Goal: Task Accomplishment & Management: Manage account settings

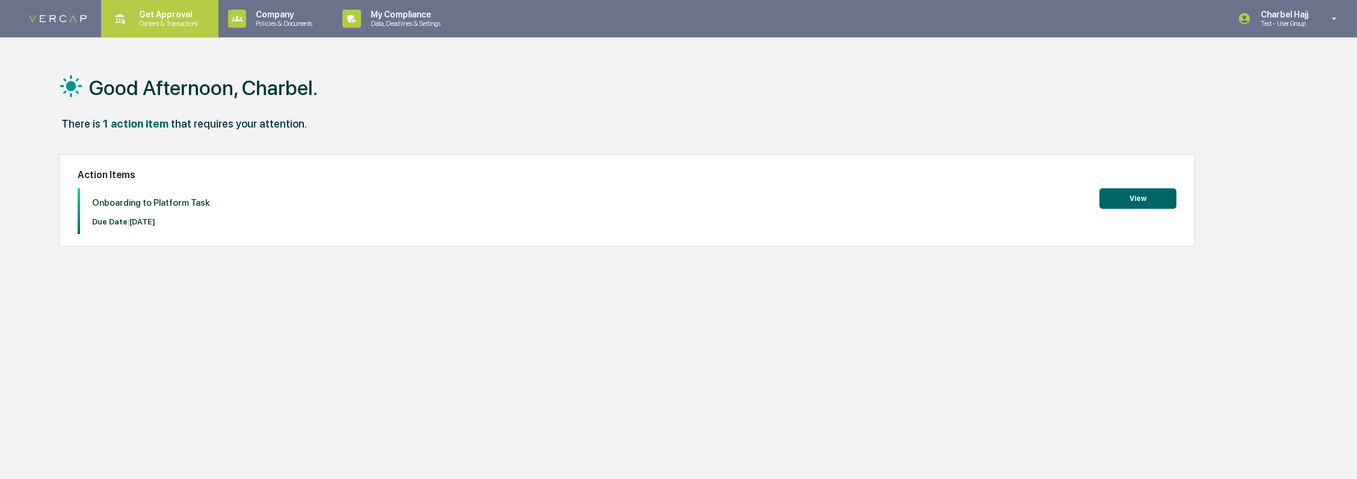
click at [166, 15] on p "Get Approval" at bounding box center [166, 15] width 75 height 10
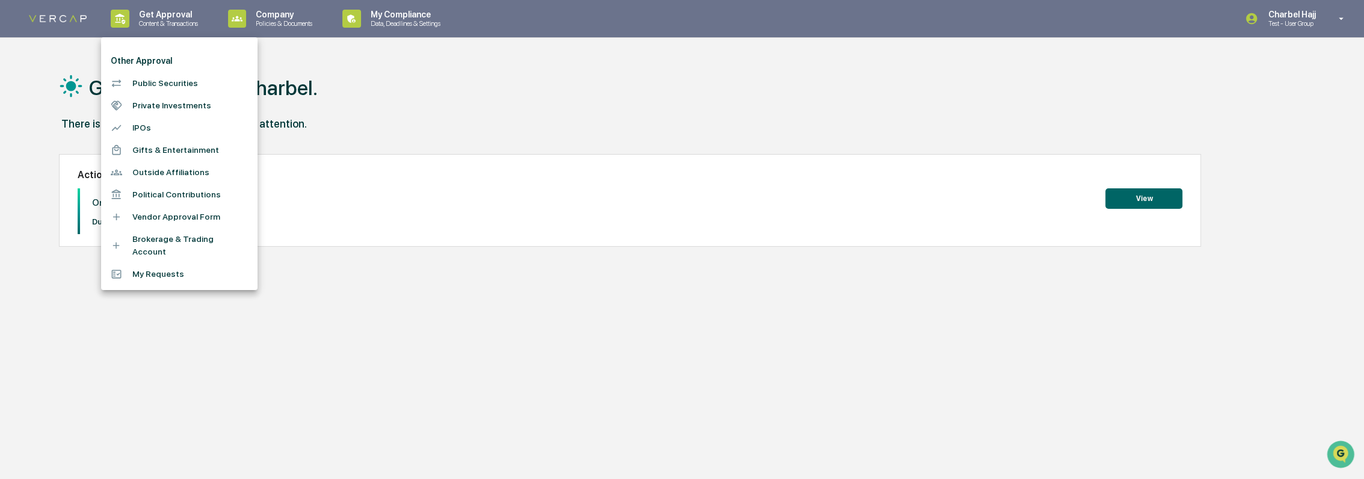
click at [232, 243] on li "Brokerage & Trading Account" at bounding box center [179, 245] width 156 height 35
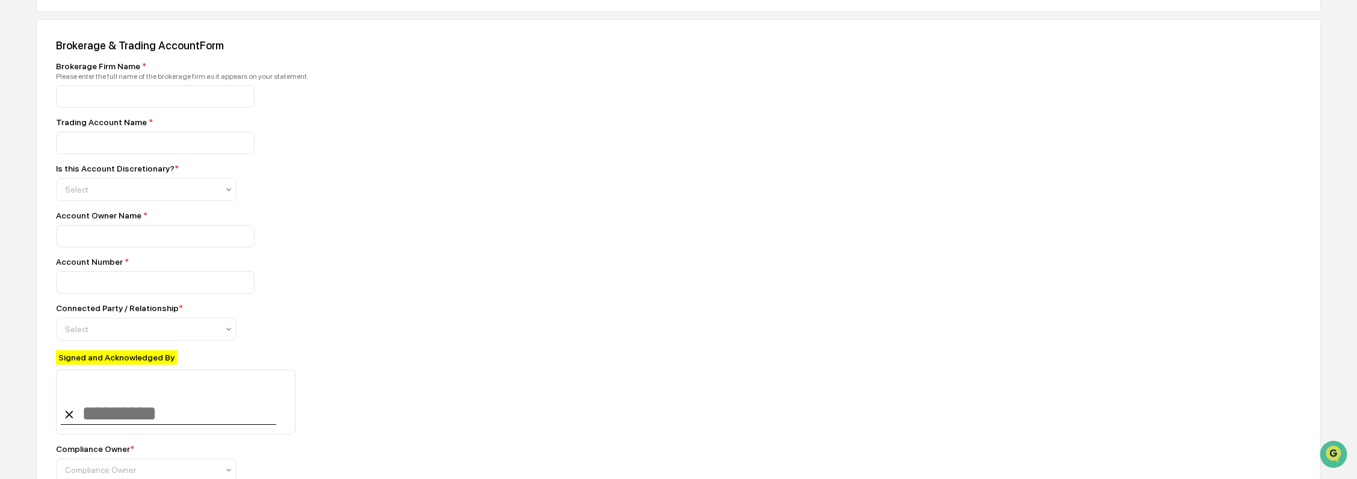
scroll to position [134, 0]
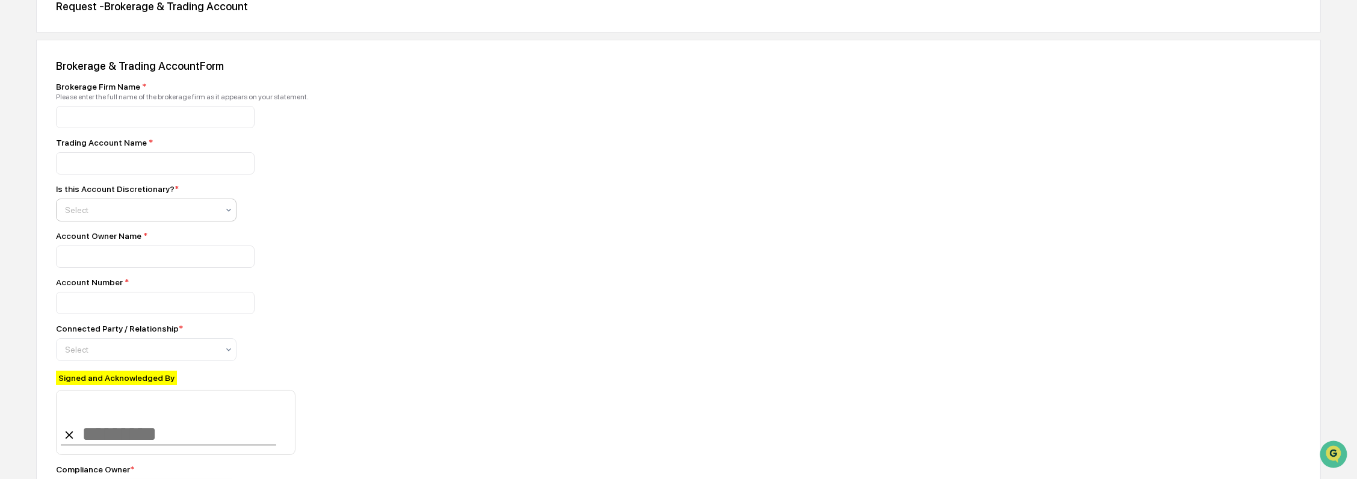
click at [203, 215] on div at bounding box center [141, 210] width 153 height 12
click at [209, 240] on div "Yes" at bounding box center [146, 242] width 179 height 24
click at [202, 258] on input at bounding box center [155, 257] width 199 height 22
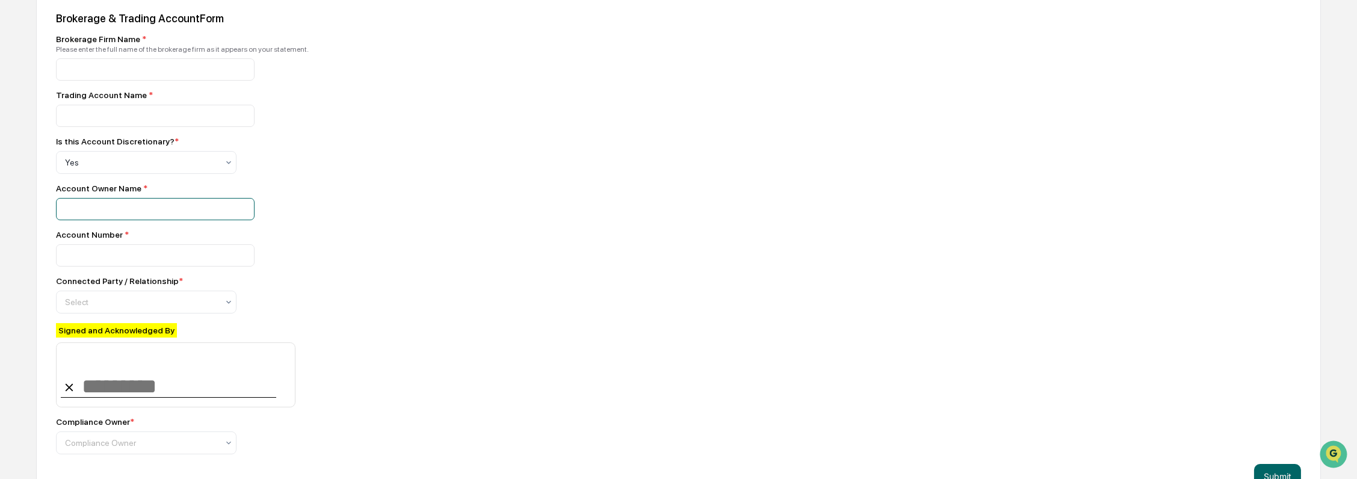
scroll to position [221, 0]
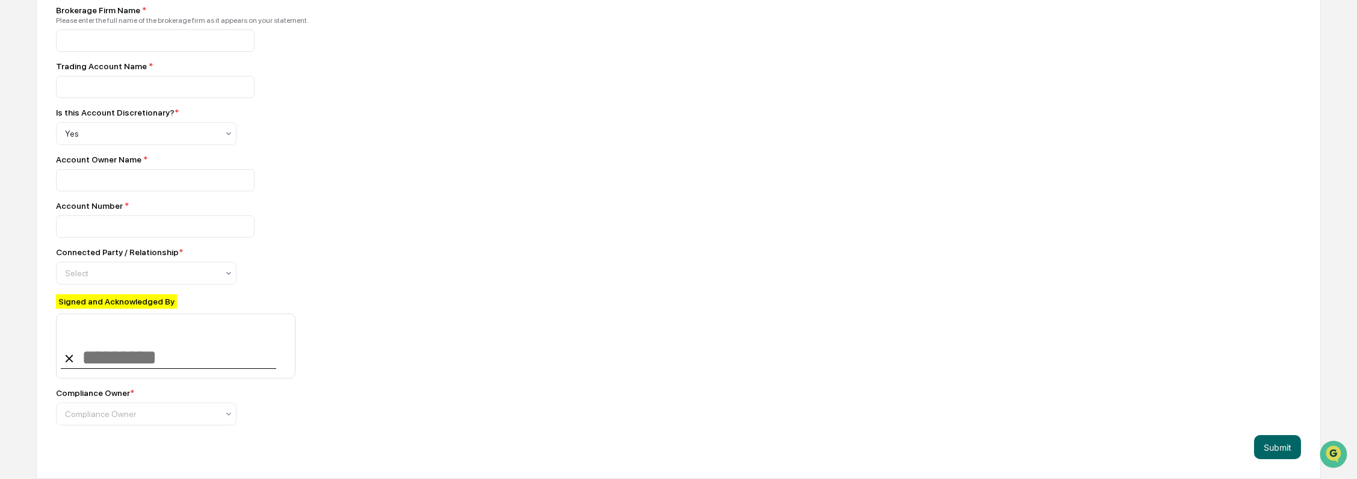
click at [160, 298] on div "Signed and Acknowledged By" at bounding box center [116, 301] width 121 height 14
drag, startPoint x: 160, startPoint y: 298, endPoint x: 170, endPoint y: 296, distance: 10.4
click at [170, 296] on div "Signed and Acknowledged By" at bounding box center [176, 336] width 240 height 84
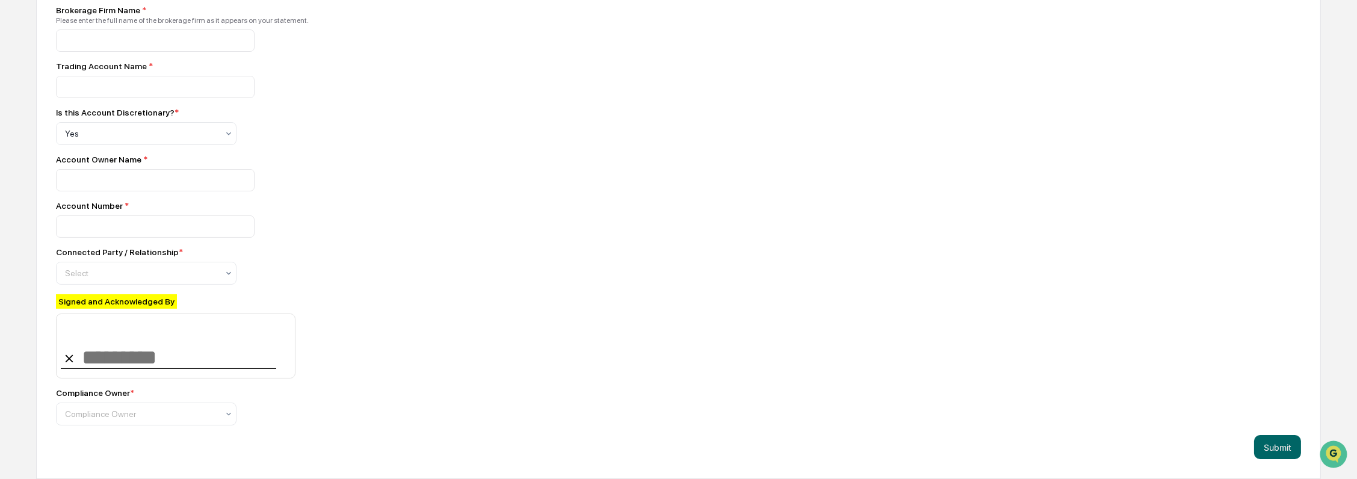
click at [178, 299] on div "Signed and Acknowledged By" at bounding box center [176, 336] width 240 height 84
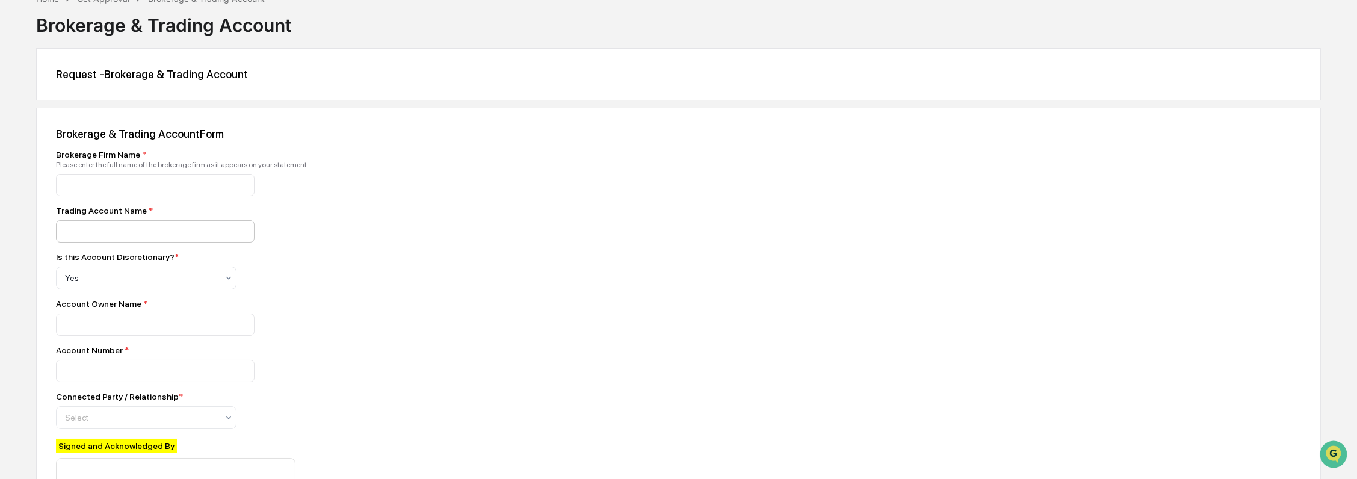
scroll to position [87, 0]
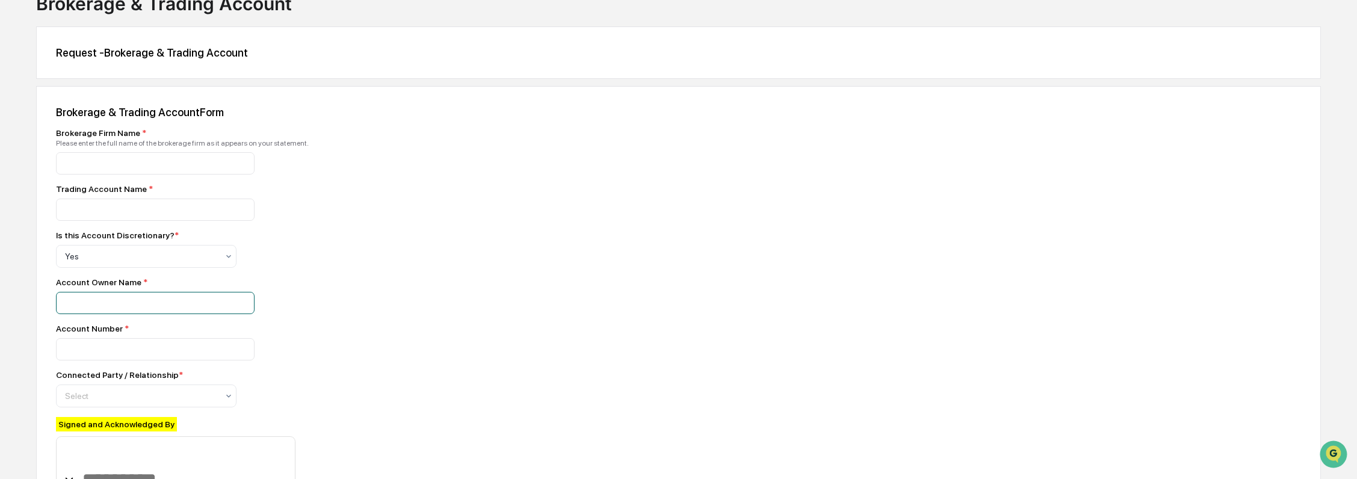
click at [218, 302] on input at bounding box center [155, 303] width 199 height 22
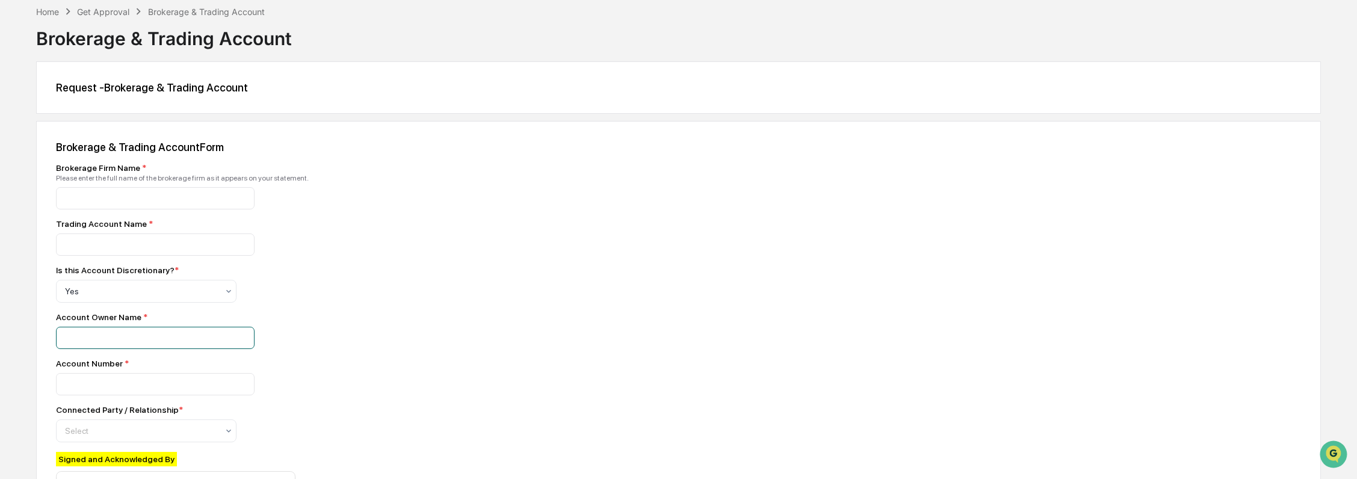
scroll to position [0, 0]
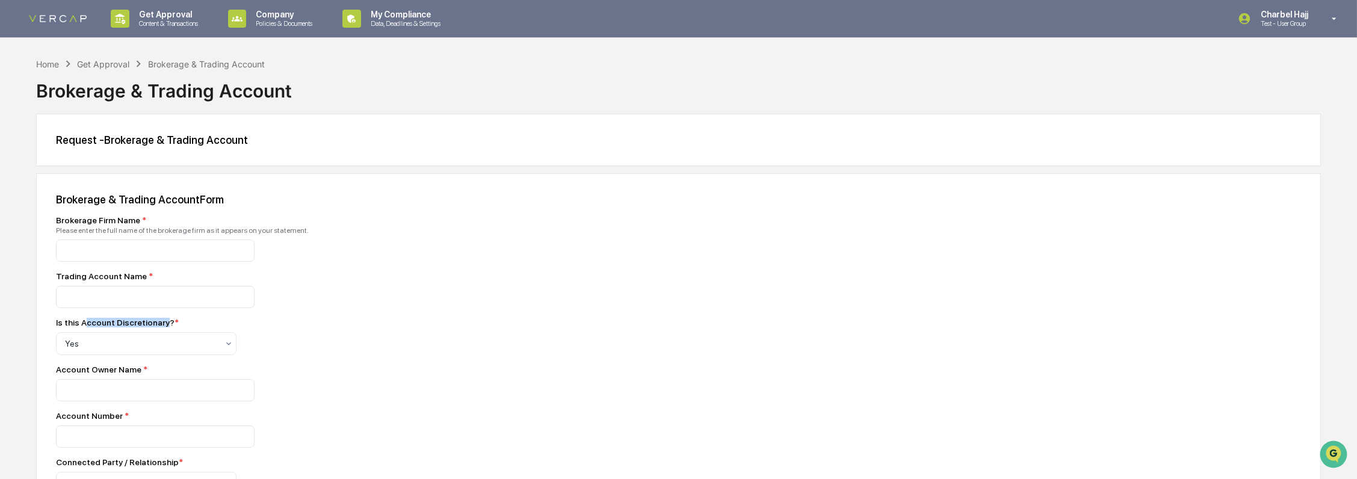
drag, startPoint x: 82, startPoint y: 324, endPoint x: 158, endPoint y: 324, distance: 76.4
click at [158, 324] on div "Is this Account Discretionary? *" at bounding box center [117, 323] width 123 height 10
click at [175, 326] on span "*" at bounding box center [177, 323] width 4 height 10
drag, startPoint x: 170, startPoint y: 326, endPoint x: 41, endPoint y: 323, distance: 128.8
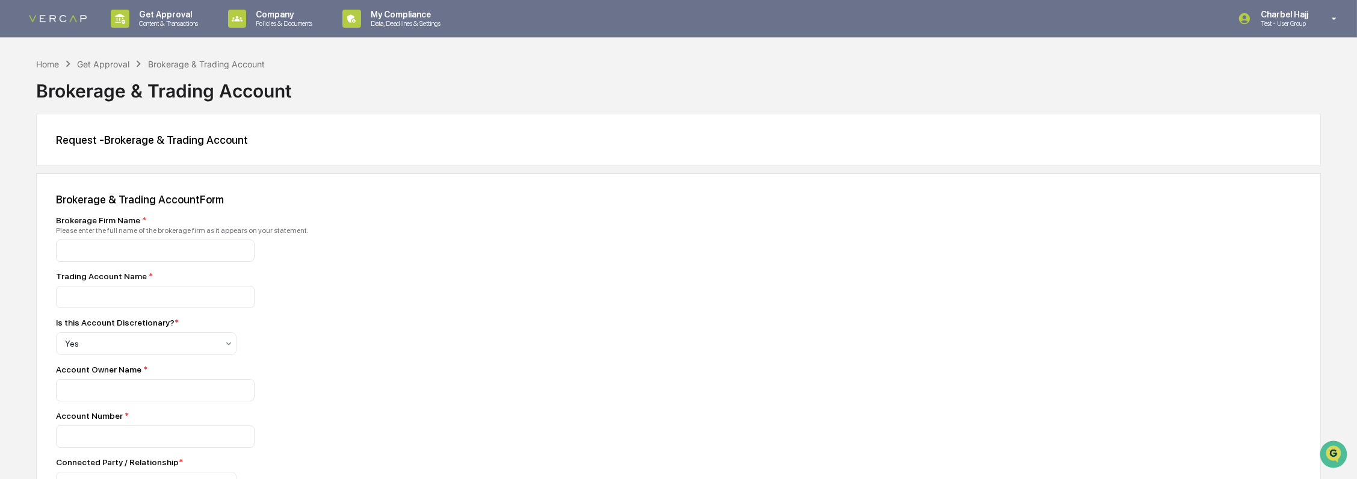
click at [41, 323] on div "Brokerage & Trading Account Form Brokerage Firm Name * Please enter the full na…" at bounding box center [678, 431] width 1285 height 516
click at [356, 327] on div "Is this Account Discretionary? *" at bounding box center [266, 323] width 421 height 10
drag, startPoint x: 1298, startPoint y: 25, endPoint x: 1298, endPoint y: 41, distance: 15.6
click at [1298, 24] on p "Test - User Group" at bounding box center [1282, 23] width 63 height 8
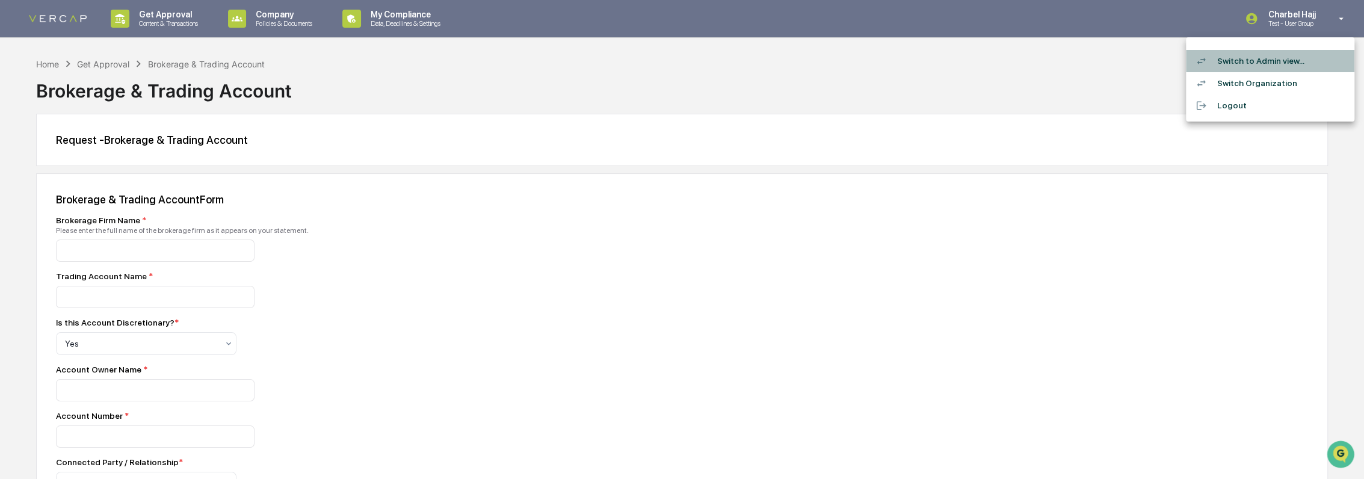
click at [1268, 65] on li "Switch to Admin view..." at bounding box center [1270, 61] width 169 height 22
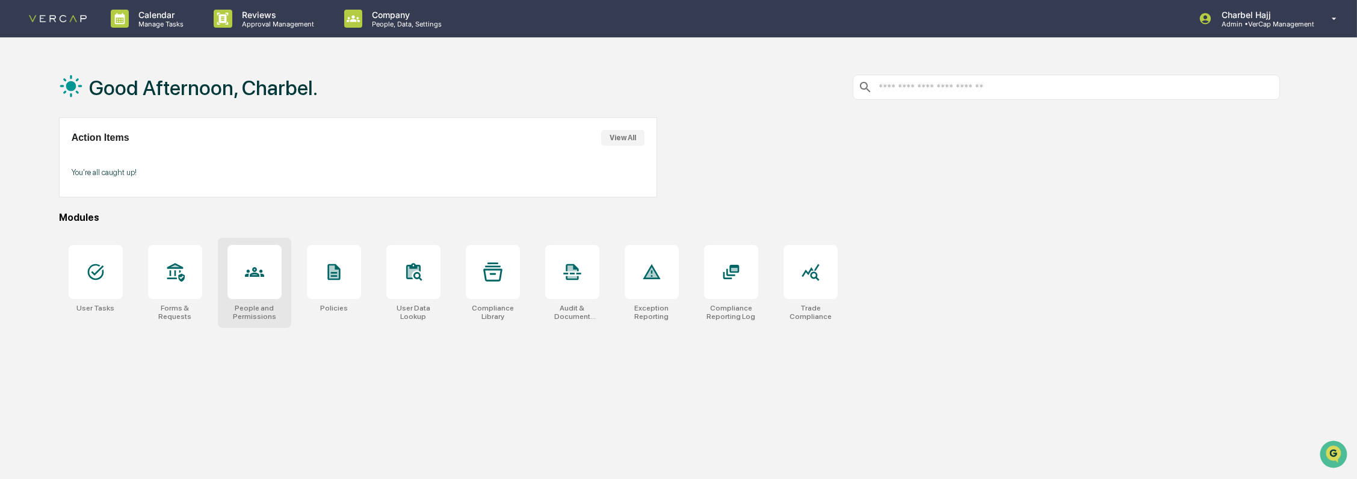
click at [267, 304] on div "People and Permissions" at bounding box center [255, 312] width 54 height 17
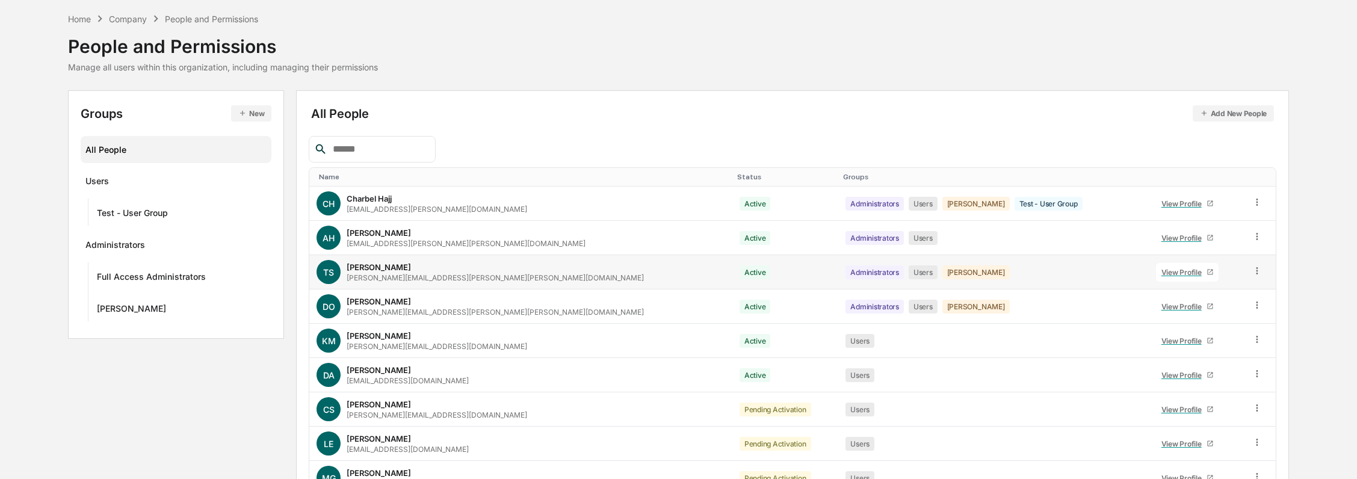
scroll to position [134, 0]
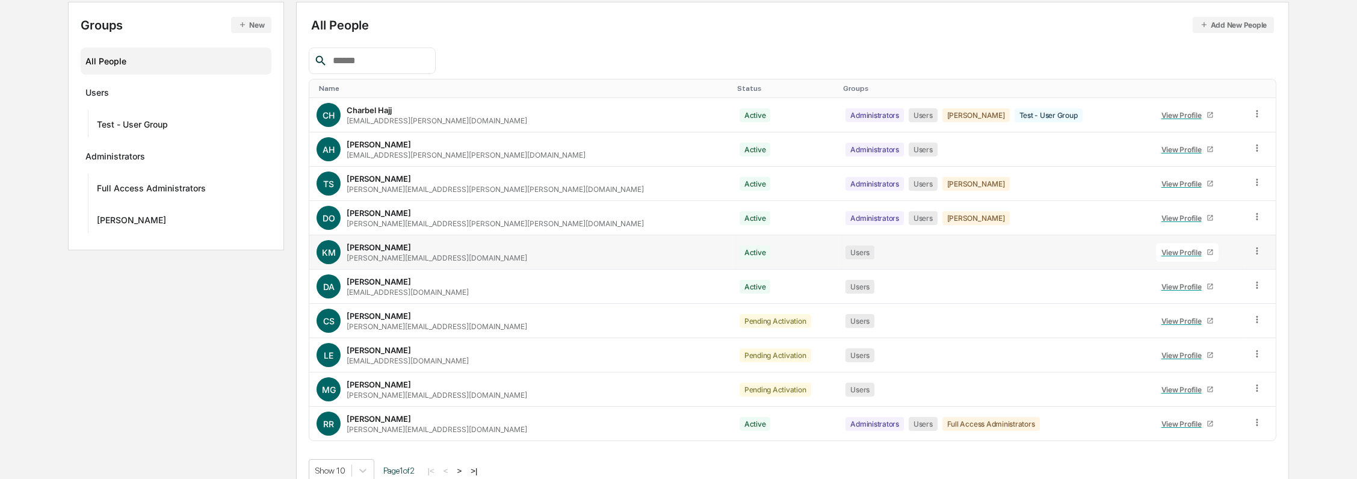
click at [1252, 247] on icon at bounding box center [1257, 251] width 11 height 11
click at [1234, 271] on div "Groups & Permissions" at bounding box center [1202, 271] width 104 height 14
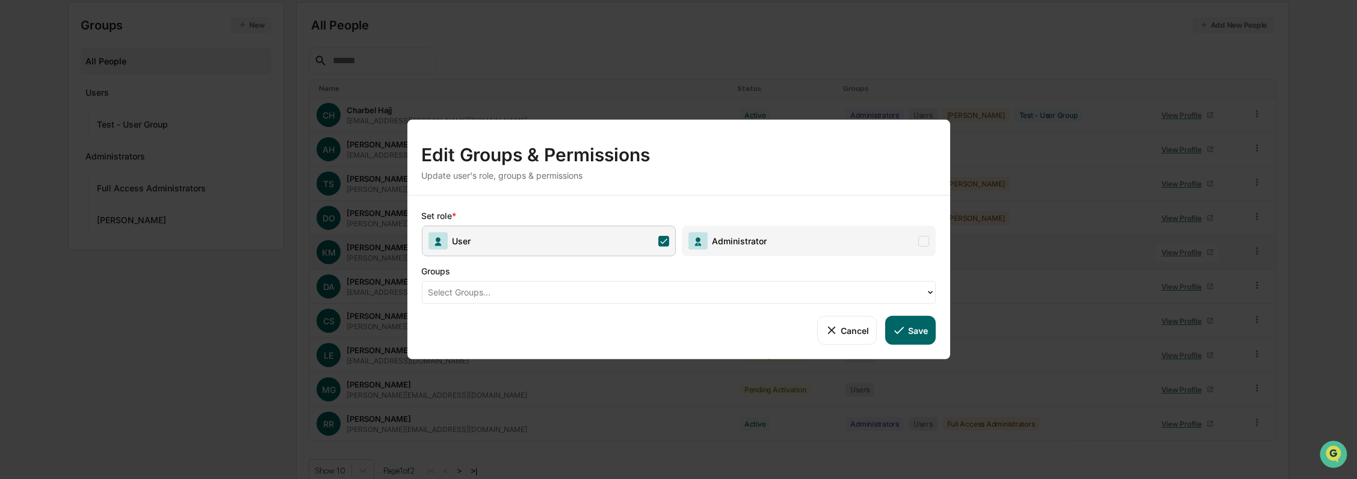
click at [852, 326] on button "Cancel" at bounding box center [847, 330] width 60 height 29
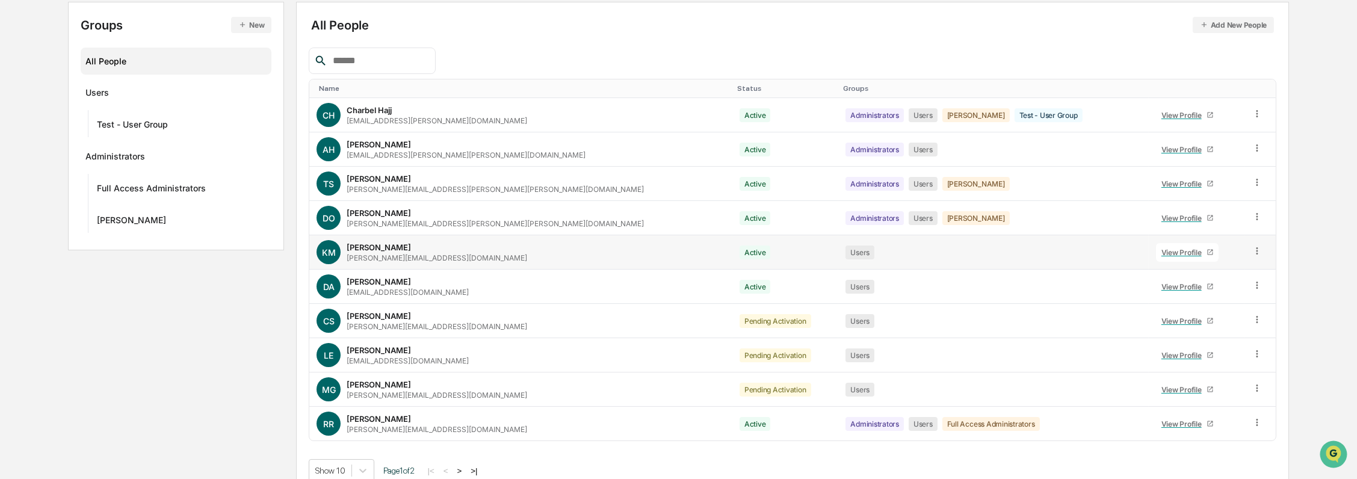
click at [1252, 249] on icon at bounding box center [1257, 251] width 11 height 11
click at [1222, 289] on div "Change Status" at bounding box center [1202, 295] width 104 height 14
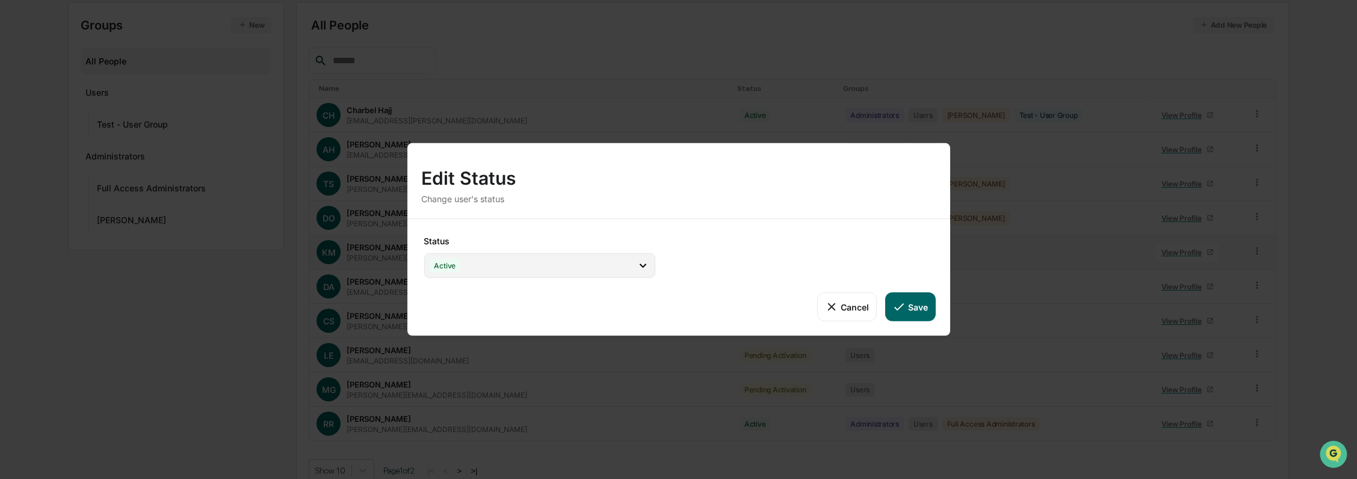
click at [605, 266] on div "Active" at bounding box center [539, 265] width 231 height 25
click at [742, 270] on div "Status Active Active Archive Only Suspended/Leave Terminated Pending Activation…" at bounding box center [678, 277] width 543 height 117
click at [924, 306] on button "Save" at bounding box center [910, 307] width 50 height 29
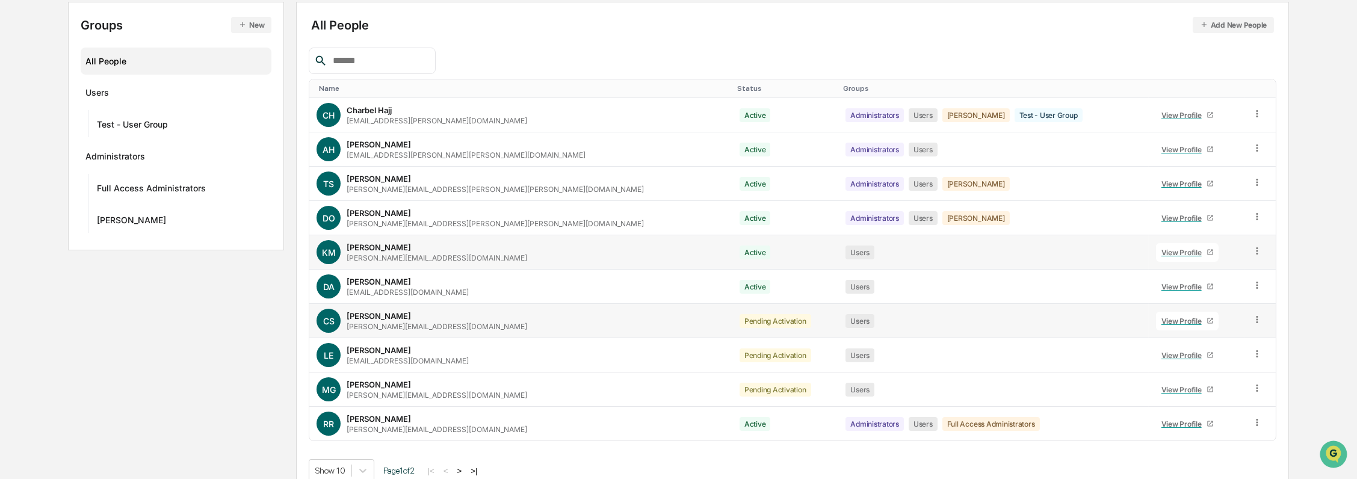
click at [1252, 317] on icon at bounding box center [1257, 319] width 11 height 11
click at [1209, 356] on div "Change Status" at bounding box center [1202, 363] width 104 height 14
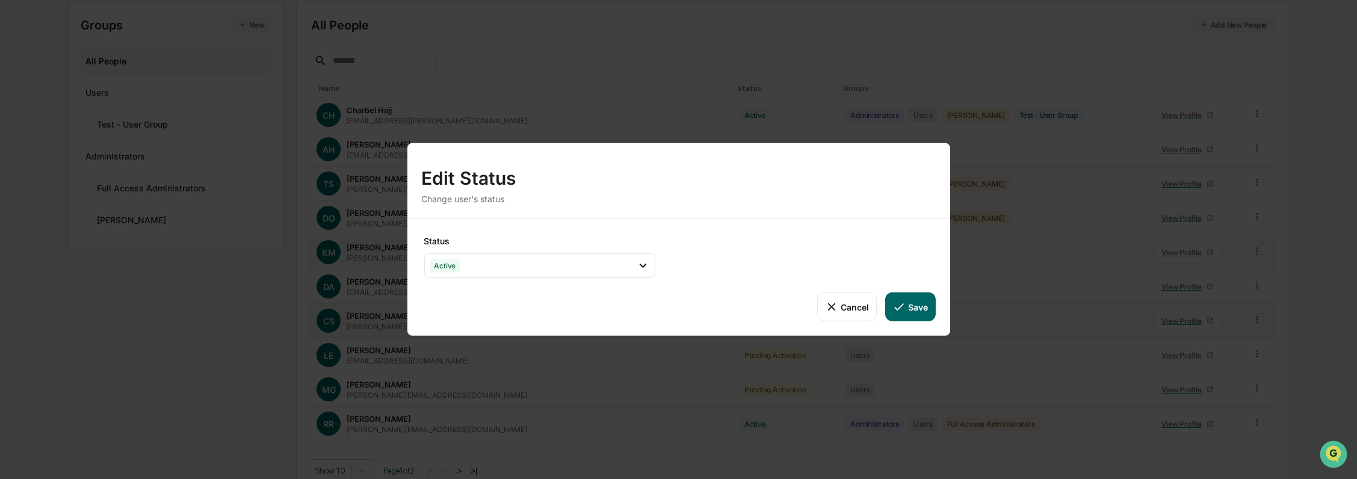
click at [918, 306] on button "Save" at bounding box center [910, 307] width 50 height 29
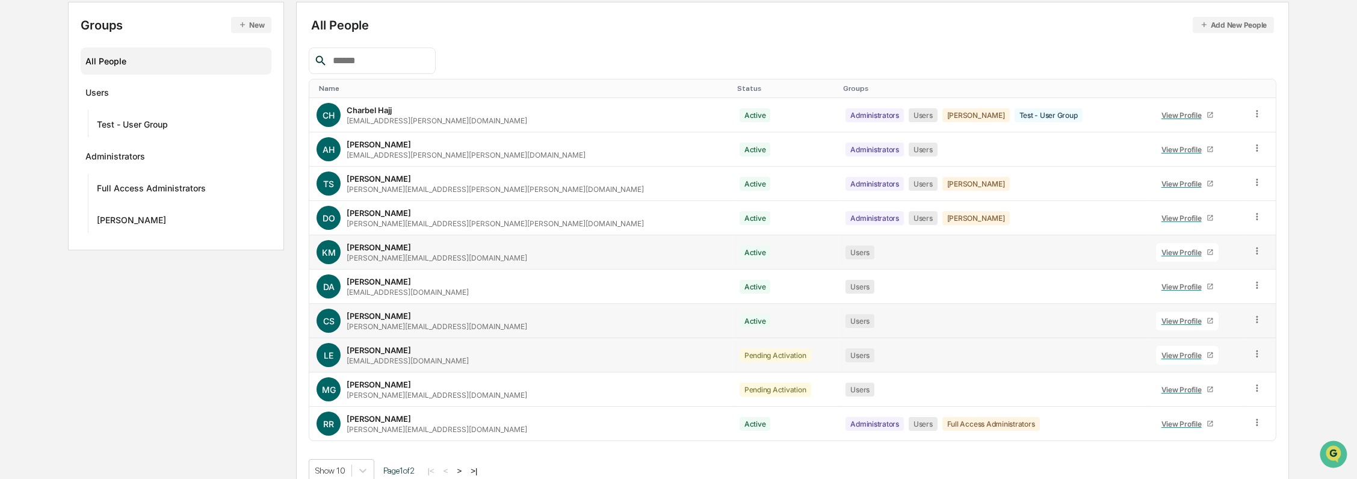
click at [1252, 350] on icon at bounding box center [1257, 353] width 11 height 11
click at [1196, 392] on div "Change Status" at bounding box center [1202, 398] width 104 height 14
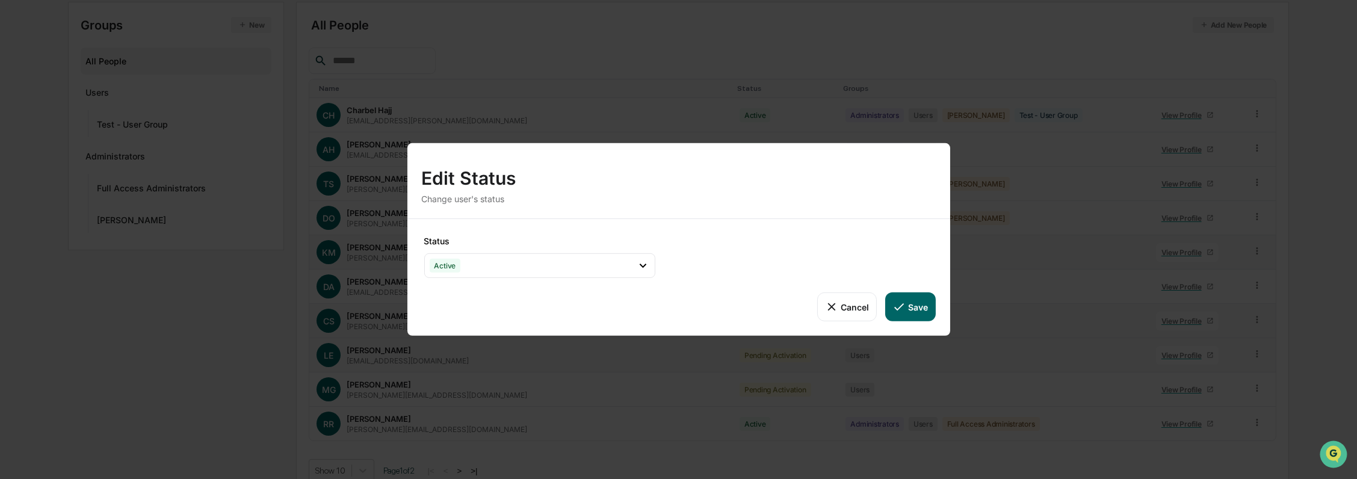
click at [921, 305] on button "Save" at bounding box center [910, 307] width 50 height 29
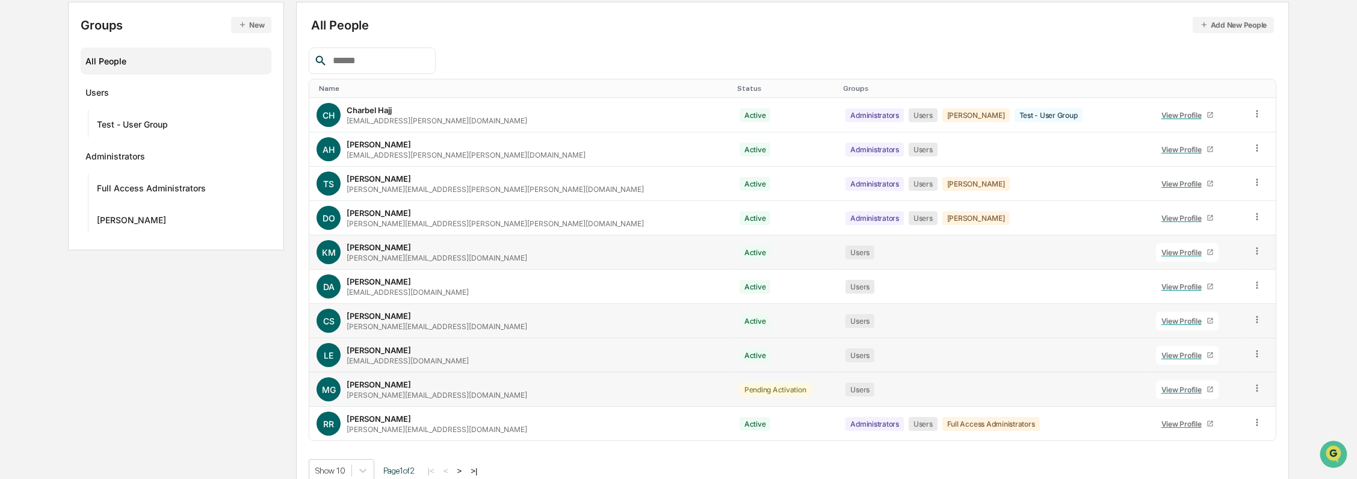
click at [1252, 387] on icon at bounding box center [1257, 388] width 11 height 11
click at [1196, 429] on div "Change Status" at bounding box center [1202, 432] width 104 height 14
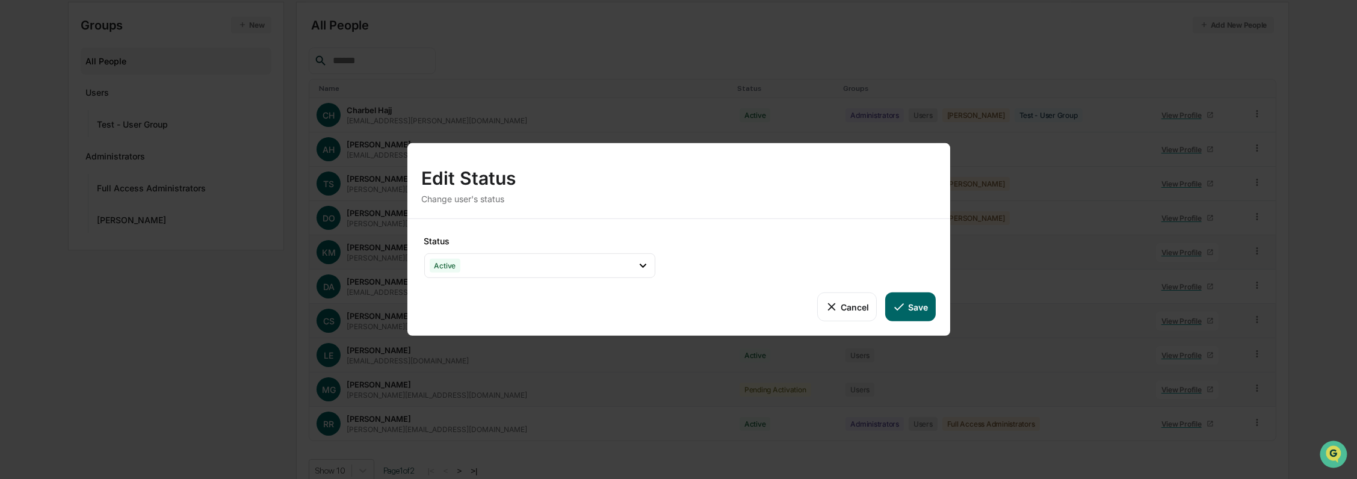
click at [936, 313] on div "Status Active Active Archive Only Suspended/Leave Terminated Pending Activation…" at bounding box center [678, 277] width 543 height 117
click at [931, 315] on button "Save" at bounding box center [910, 307] width 50 height 29
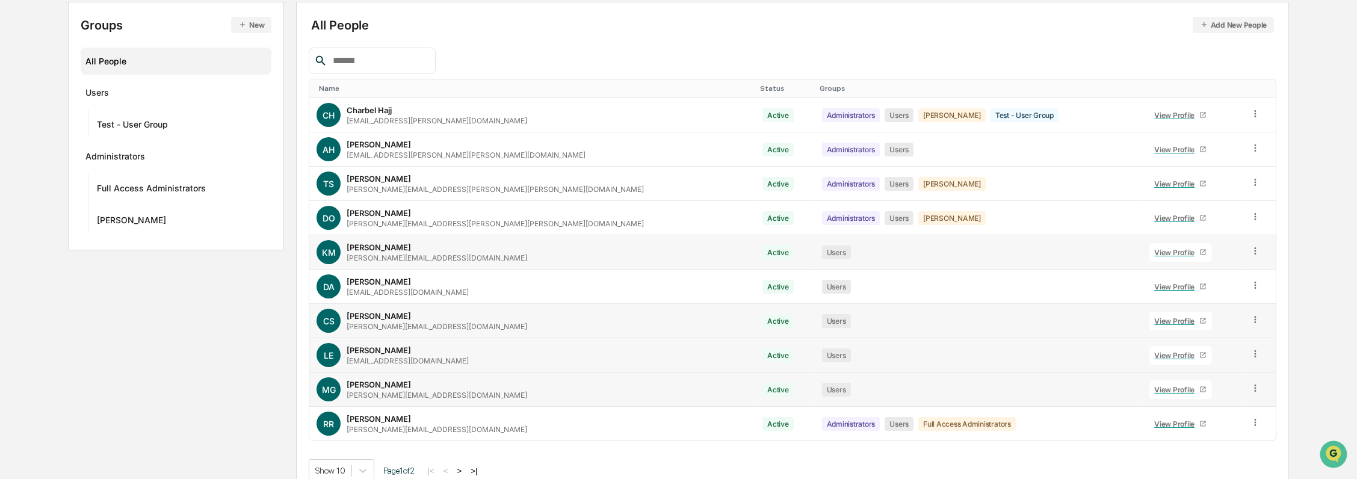
scroll to position [148, 0]
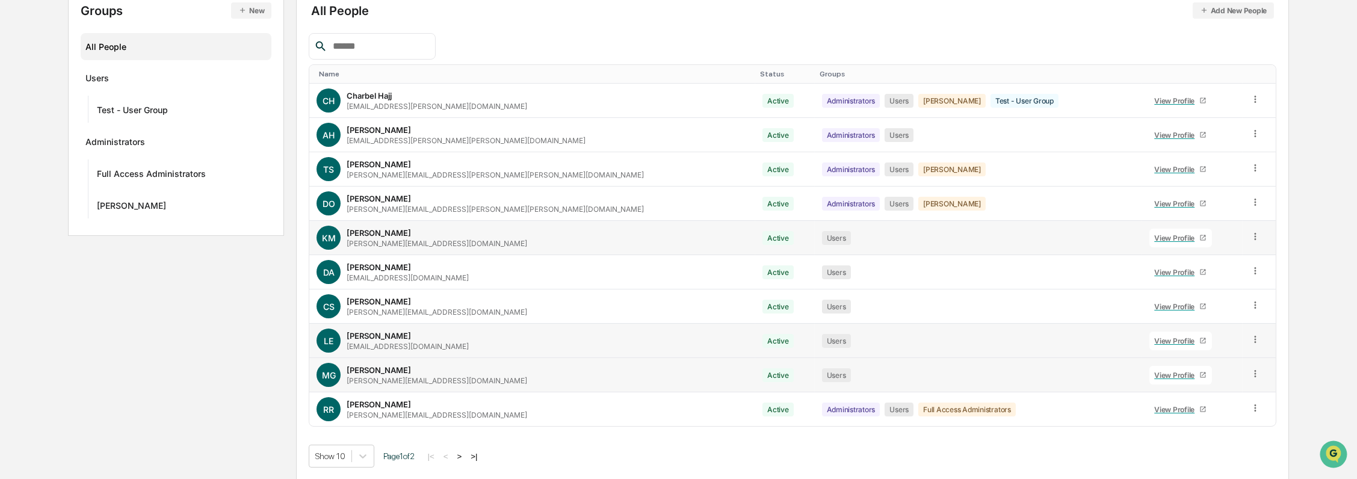
click at [462, 454] on button ">" at bounding box center [460, 456] width 12 height 10
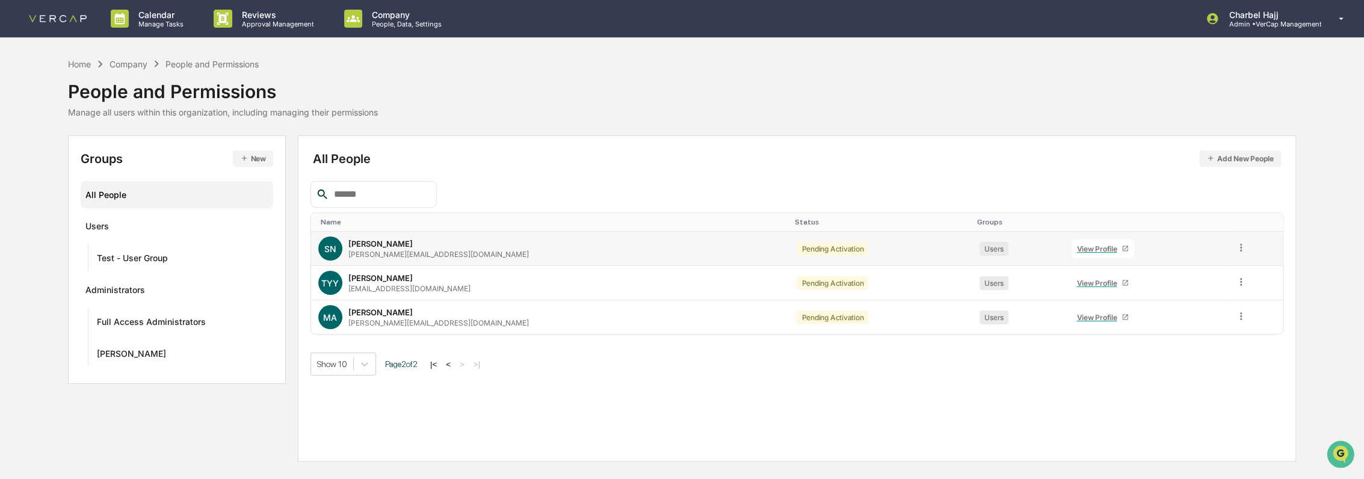
click at [1236, 250] on icon at bounding box center [1241, 247] width 11 height 11
click at [1208, 284] on div "Change Status" at bounding box center [1186, 291] width 104 height 14
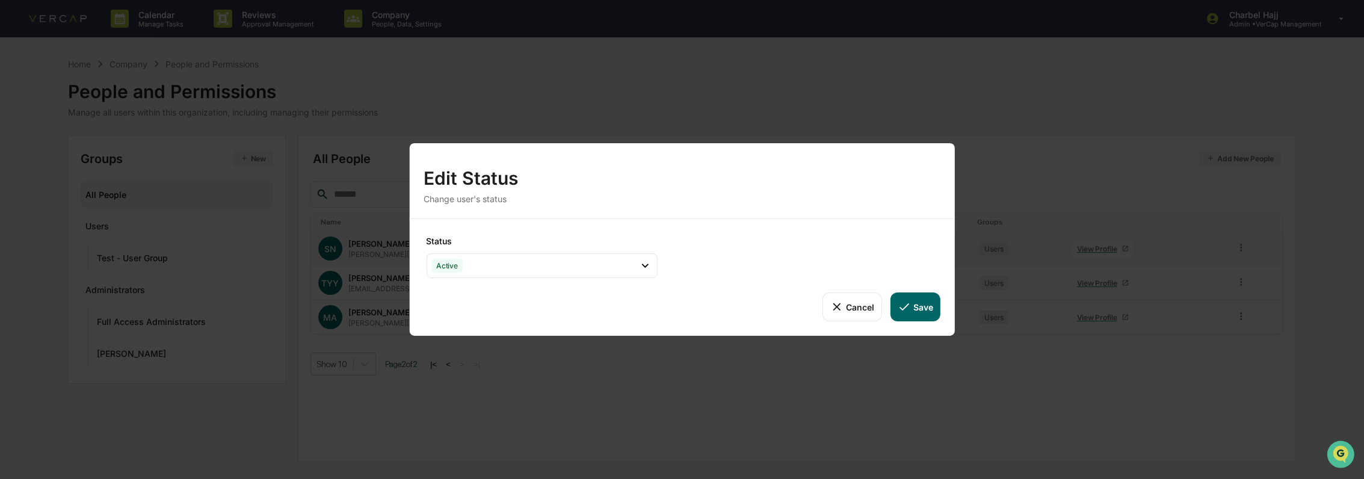
click at [916, 305] on button "Save" at bounding box center [916, 307] width 50 height 29
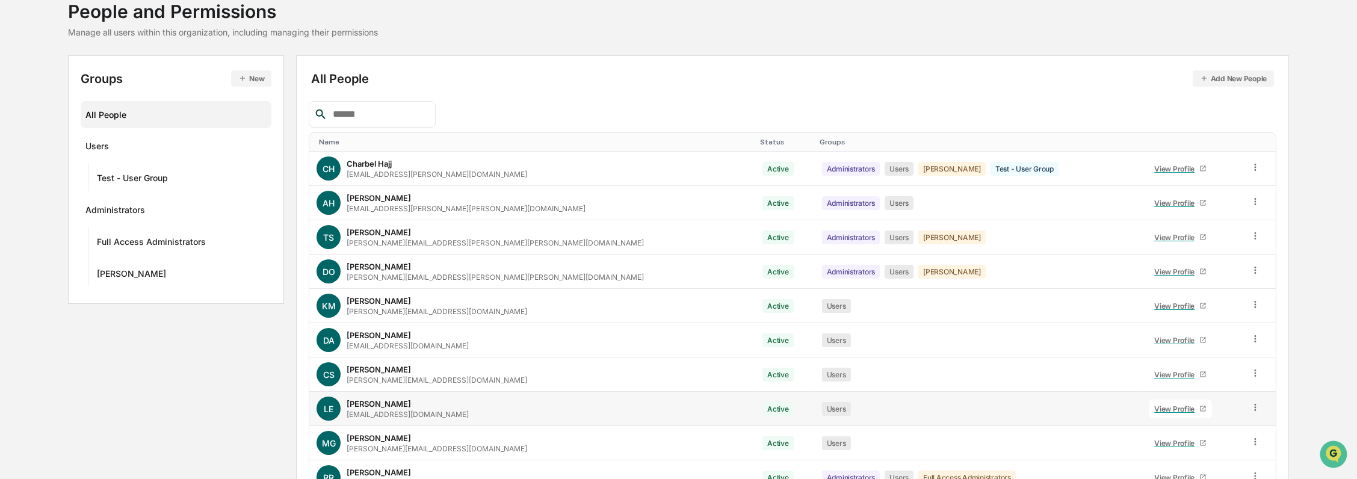
scroll to position [148, 0]
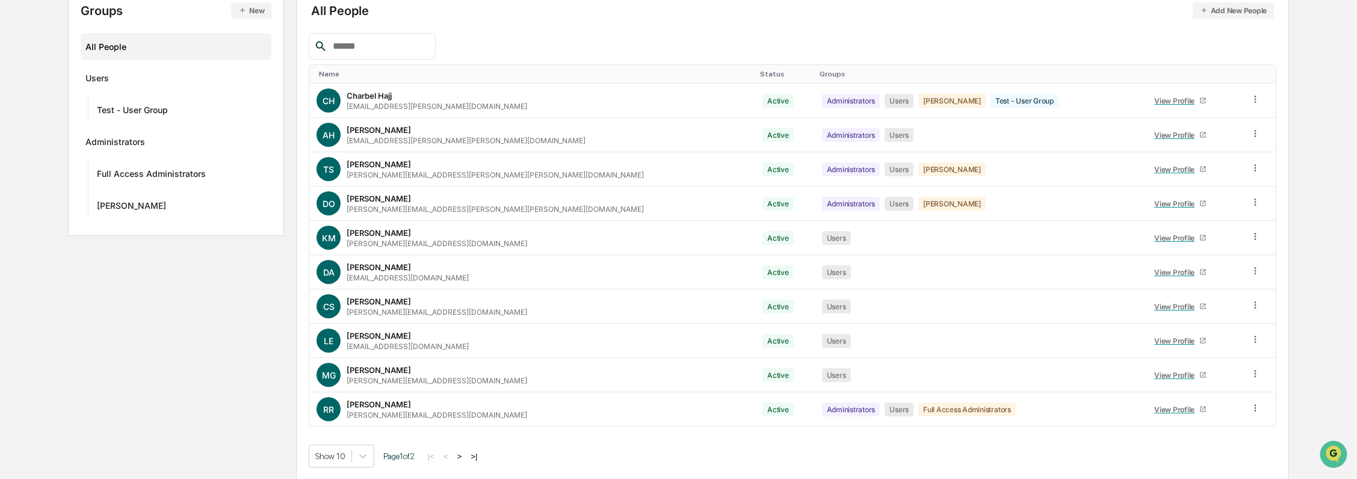
click at [462, 457] on button ">" at bounding box center [460, 456] width 12 height 10
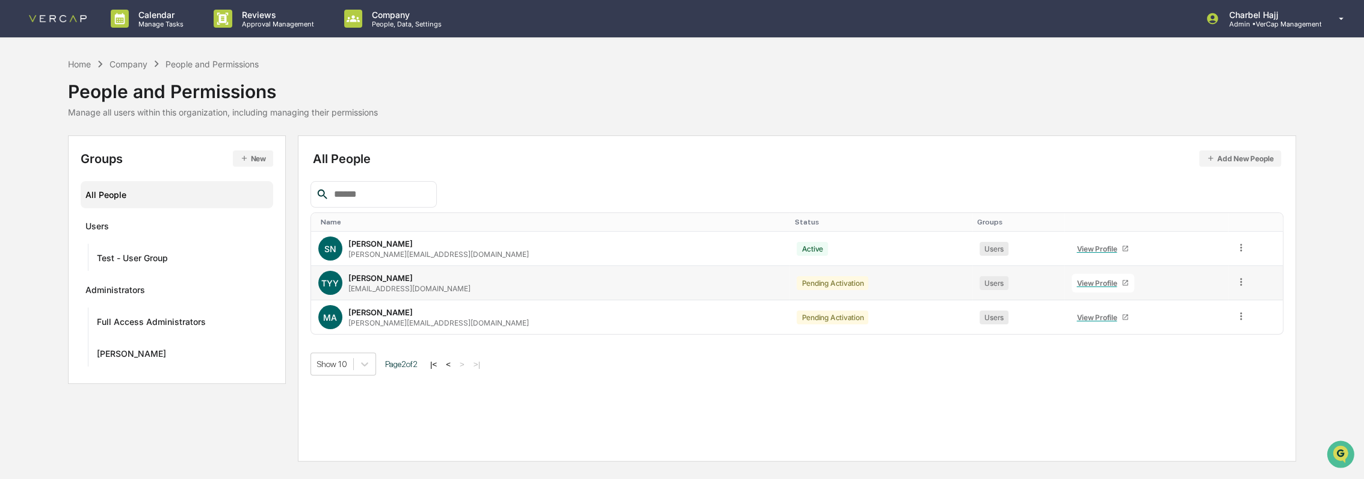
click at [1236, 279] on icon at bounding box center [1241, 281] width 11 height 11
click at [1213, 320] on div "Change Status" at bounding box center [1186, 325] width 104 height 14
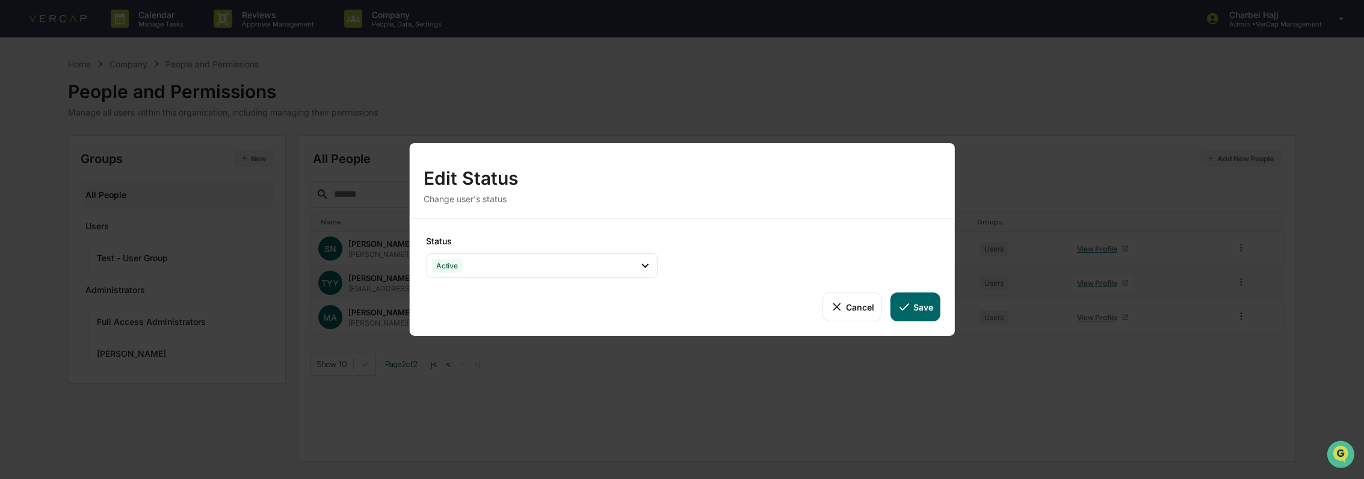
click at [918, 301] on button "Save" at bounding box center [916, 307] width 50 height 29
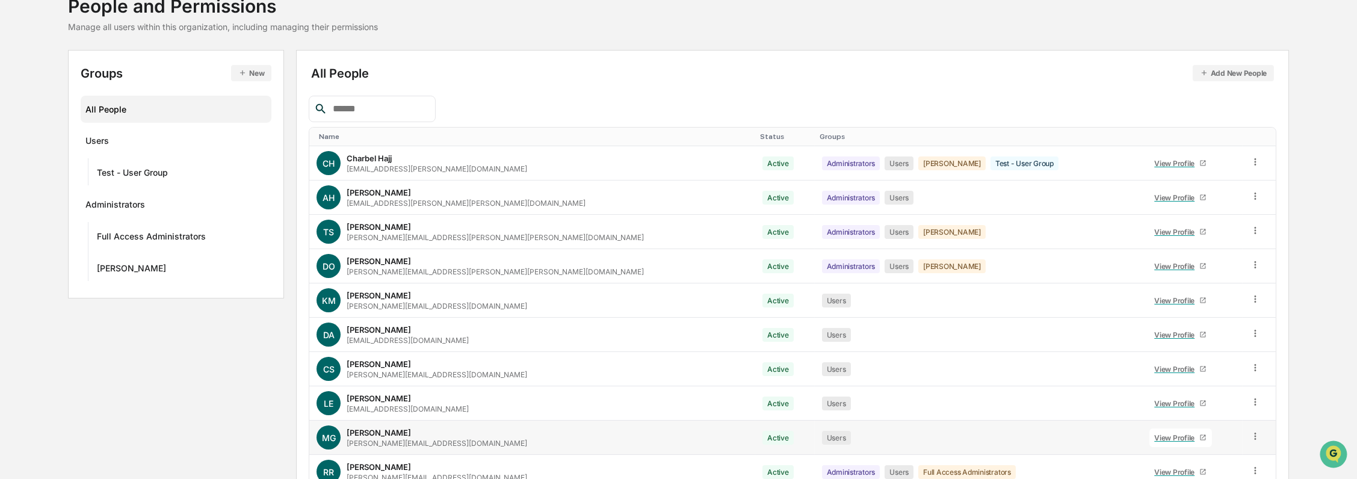
scroll to position [148, 0]
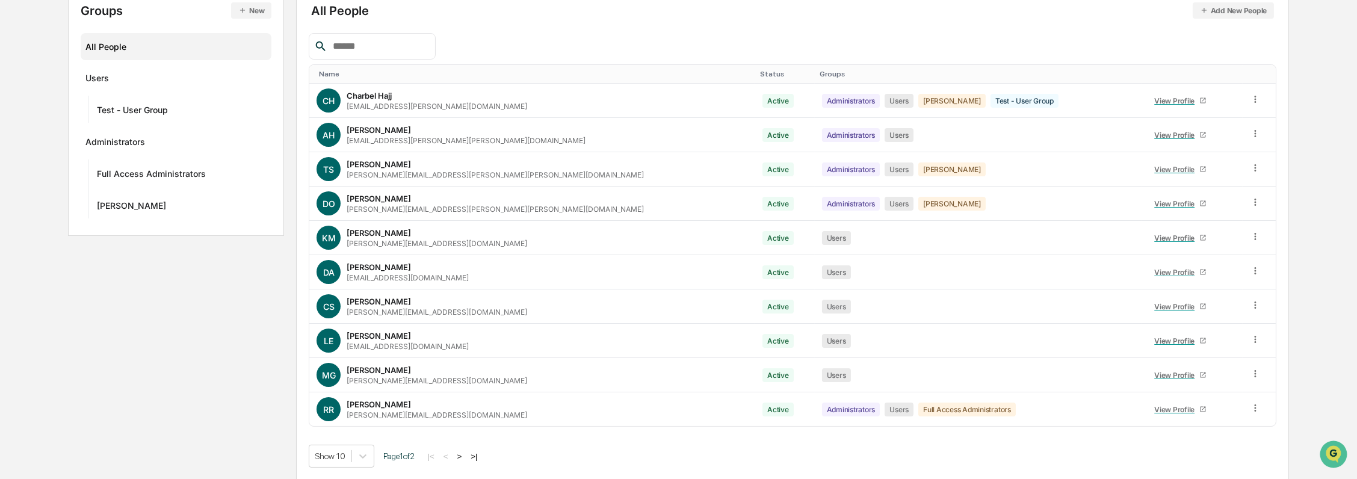
click at [462, 454] on button ">" at bounding box center [460, 456] width 12 height 10
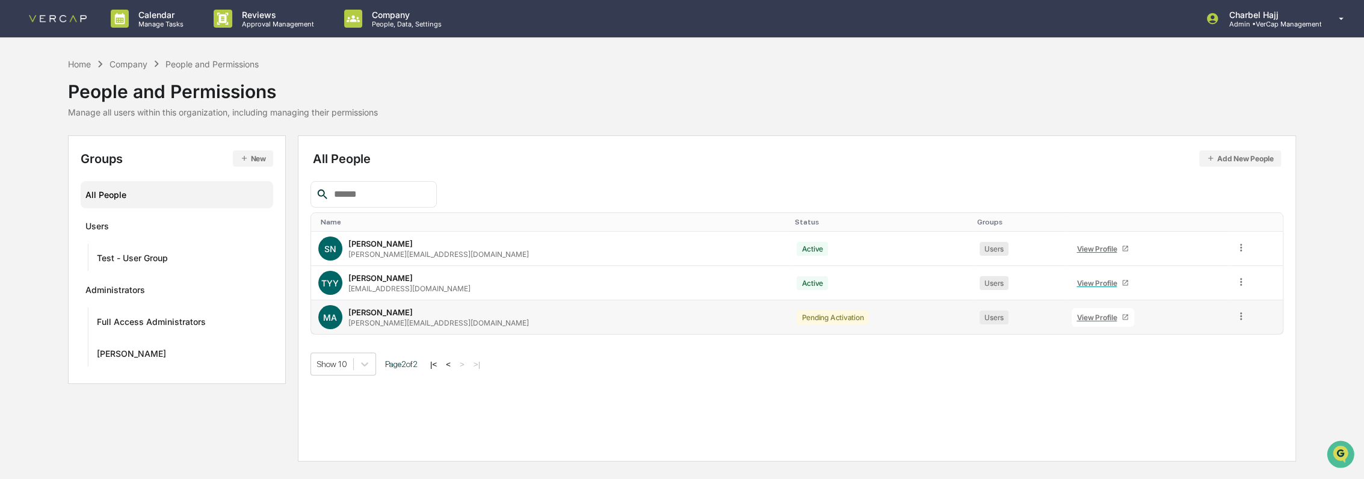
click at [1240, 315] on icon at bounding box center [1241, 315] width 2 height 7
click at [1195, 355] on div "Change Status" at bounding box center [1186, 360] width 104 height 14
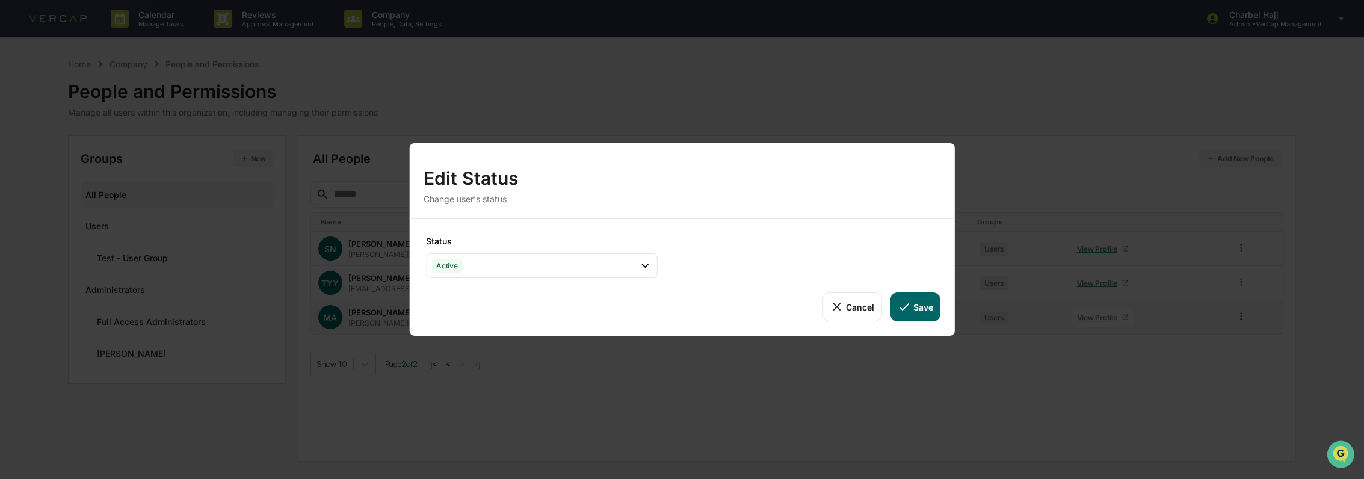
click at [924, 311] on button "Save" at bounding box center [916, 307] width 50 height 29
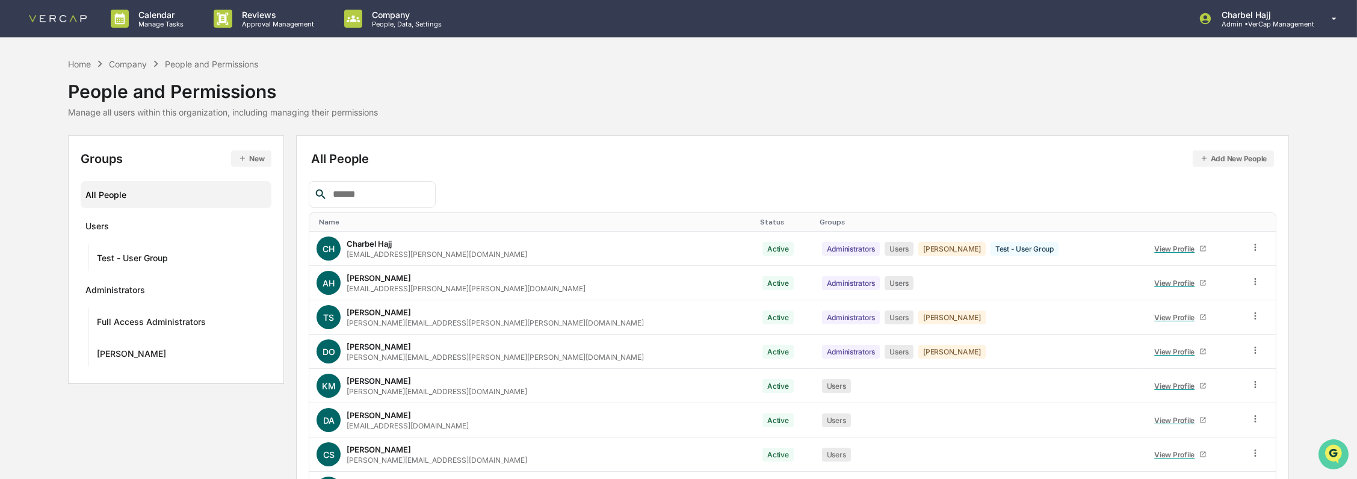
click at [1325, 448] on img "Open customer support" at bounding box center [1333, 454] width 30 height 24
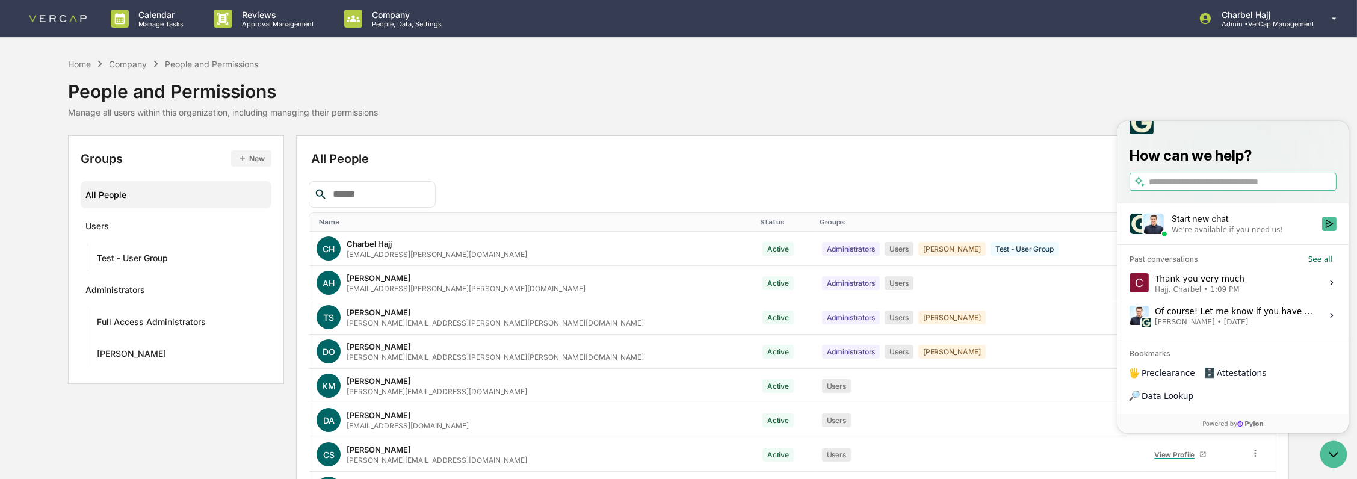
click at [1257, 299] on label "Thank you very much Hajj, Charbel • 1:09 PM View issue" at bounding box center [1232, 283] width 217 height 33
click at [1129, 283] on button "View issue" at bounding box center [1128, 283] width 1 height 1
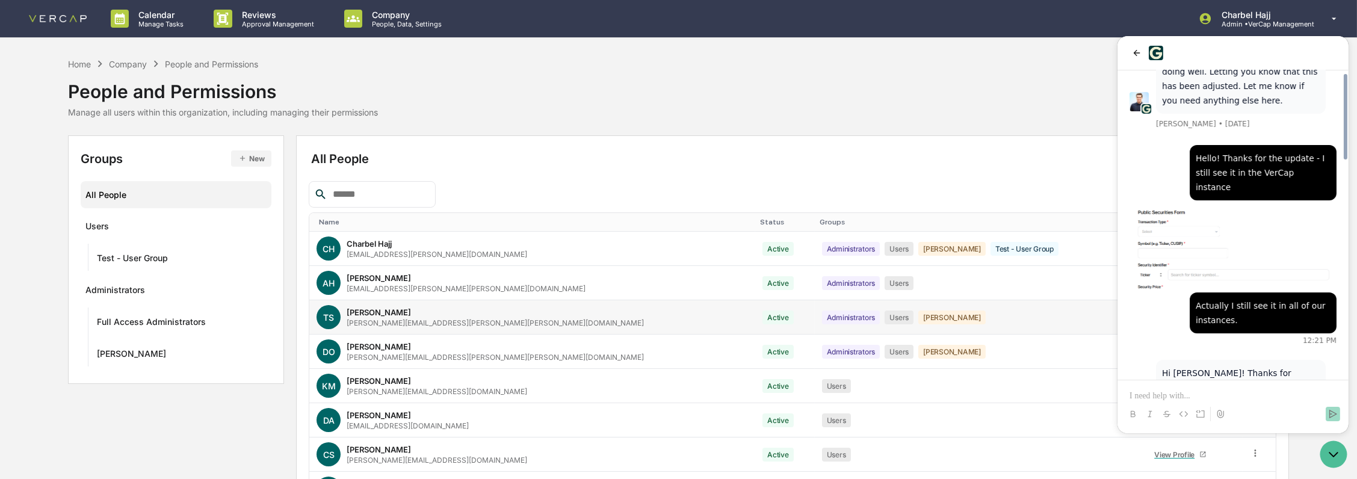
scroll to position [872, 0]
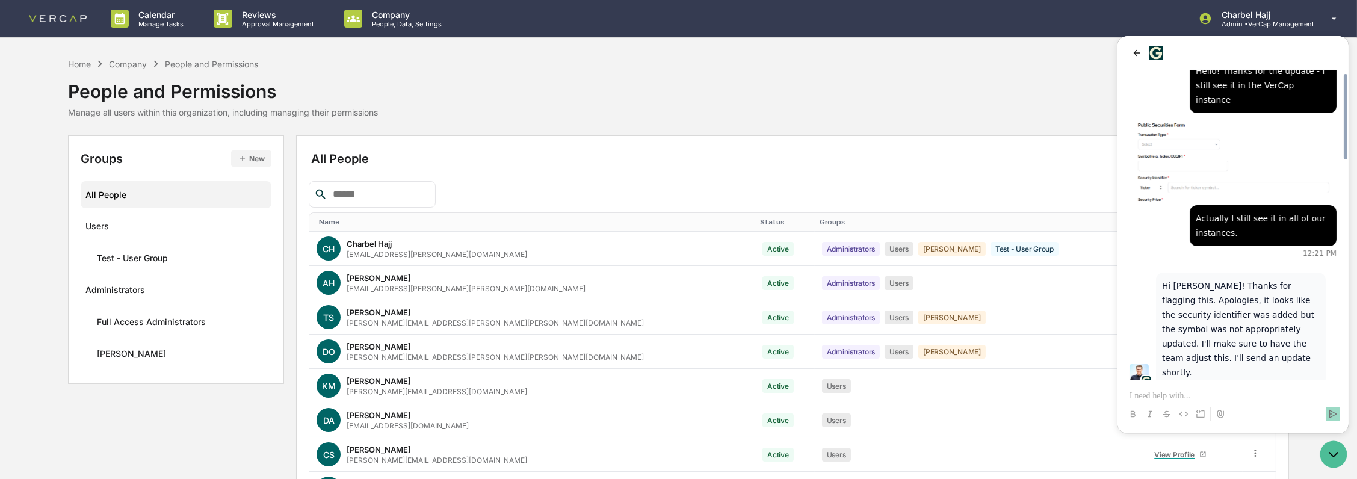
click at [817, 109] on div "Home Company People and Permissions People and Permissions Manage all users wit…" at bounding box center [679, 87] width 1222 height 60
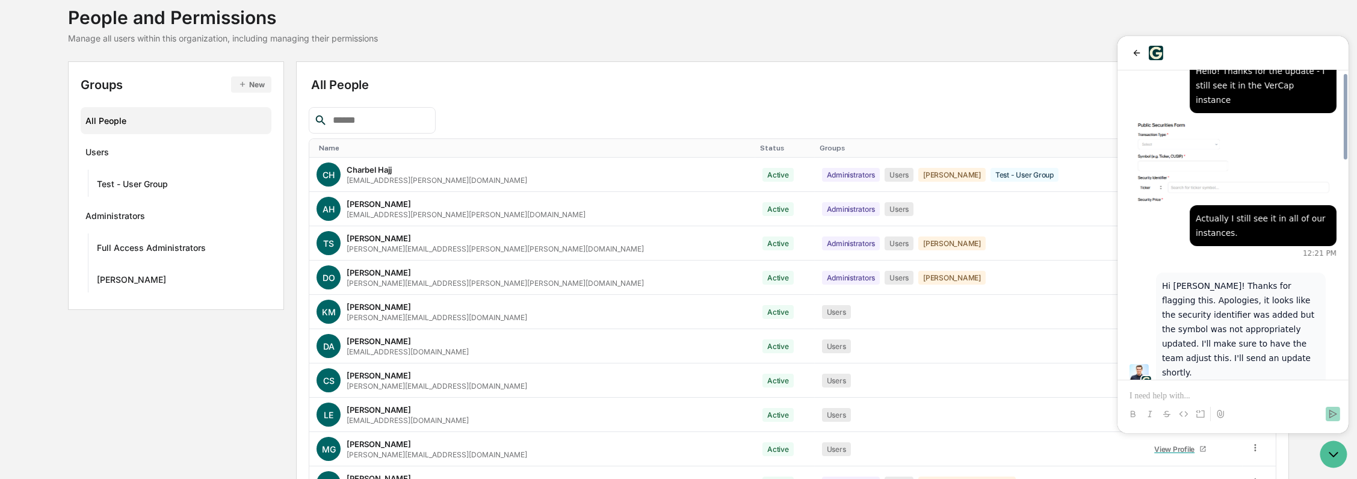
scroll to position [148, 0]
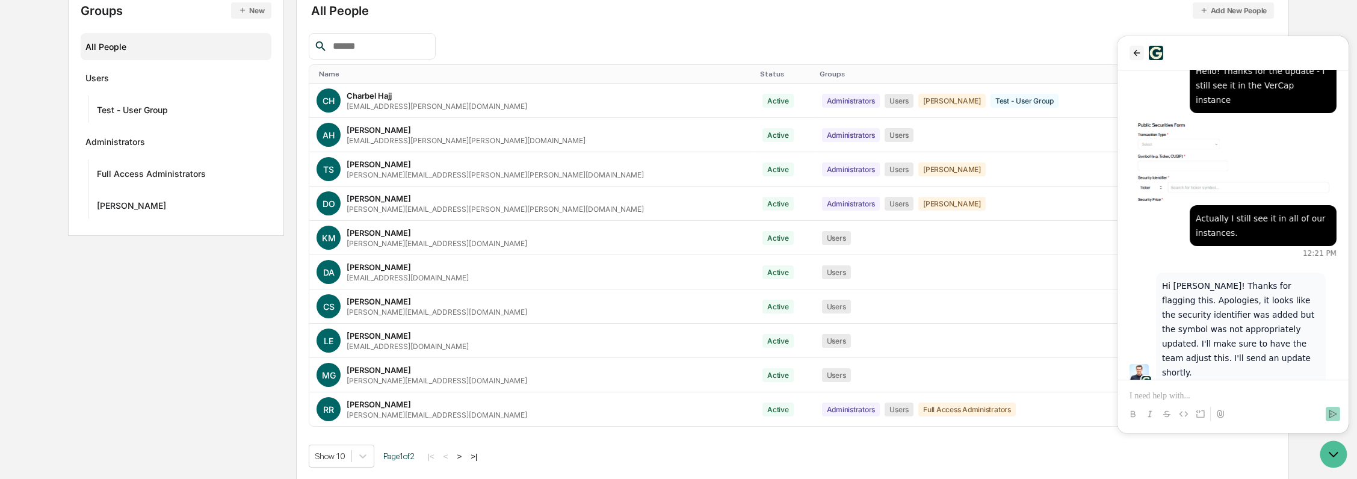
click at [1135, 46] on button "back" at bounding box center [1136, 53] width 14 height 14
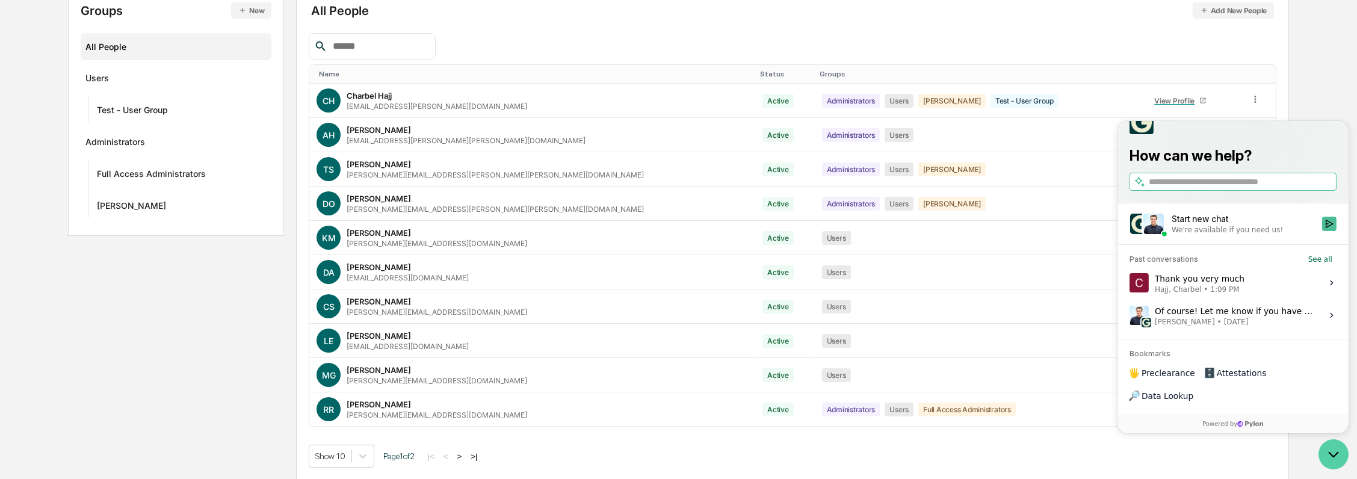
drag, startPoint x: 1334, startPoint y: 458, endPoint x: 1328, endPoint y: 456, distance: 6.3
click at [1335, 457] on icon "Open customer support" at bounding box center [1333, 454] width 30 height 30
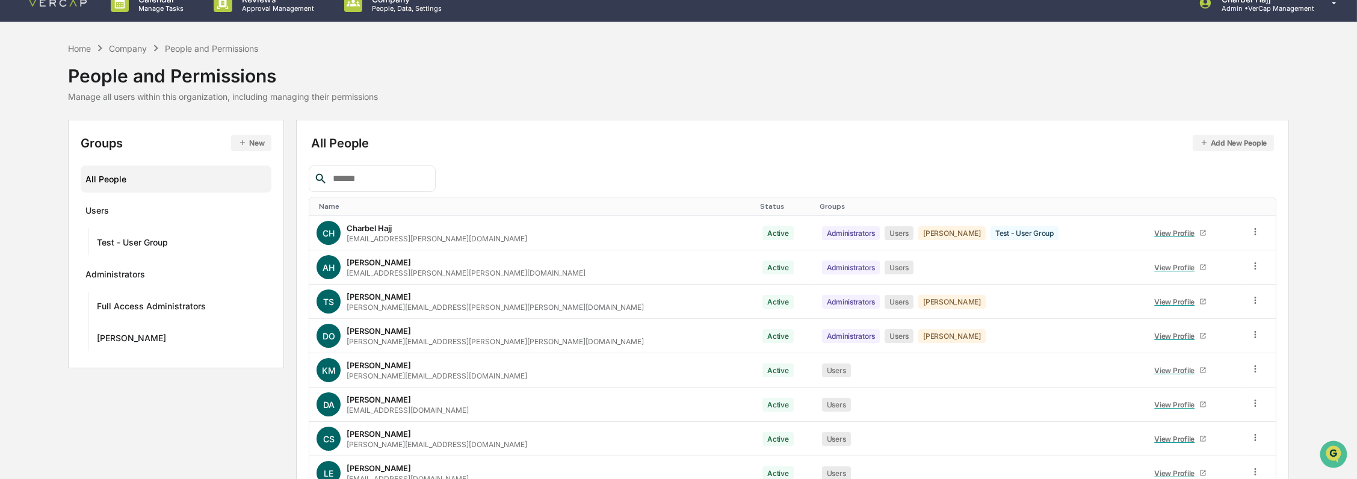
scroll to position [0, 0]
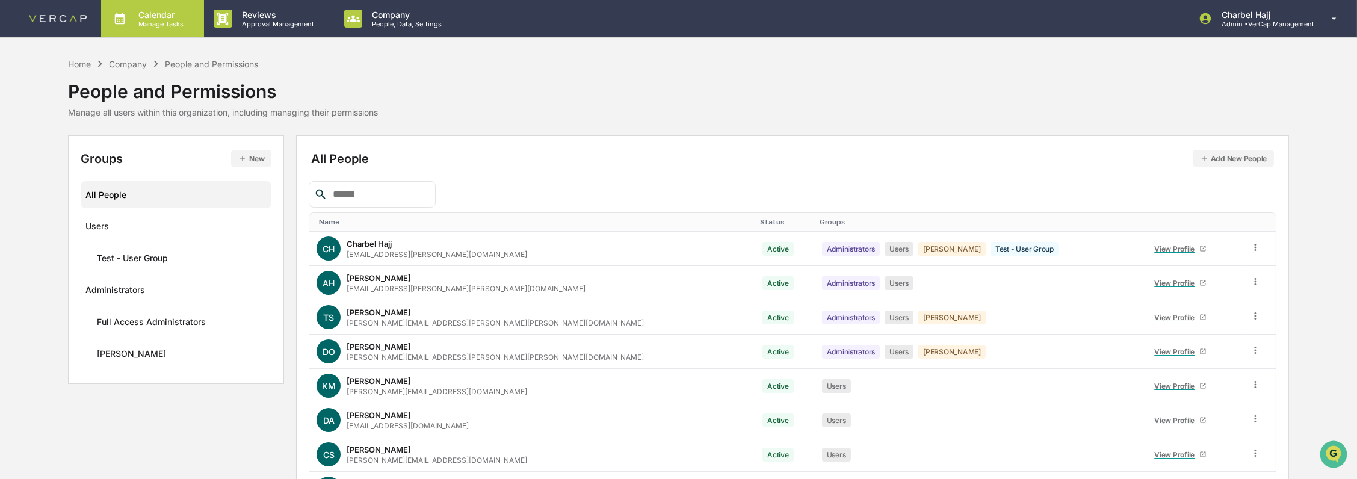
click at [171, 23] on p "Manage Tasks" at bounding box center [159, 24] width 61 height 8
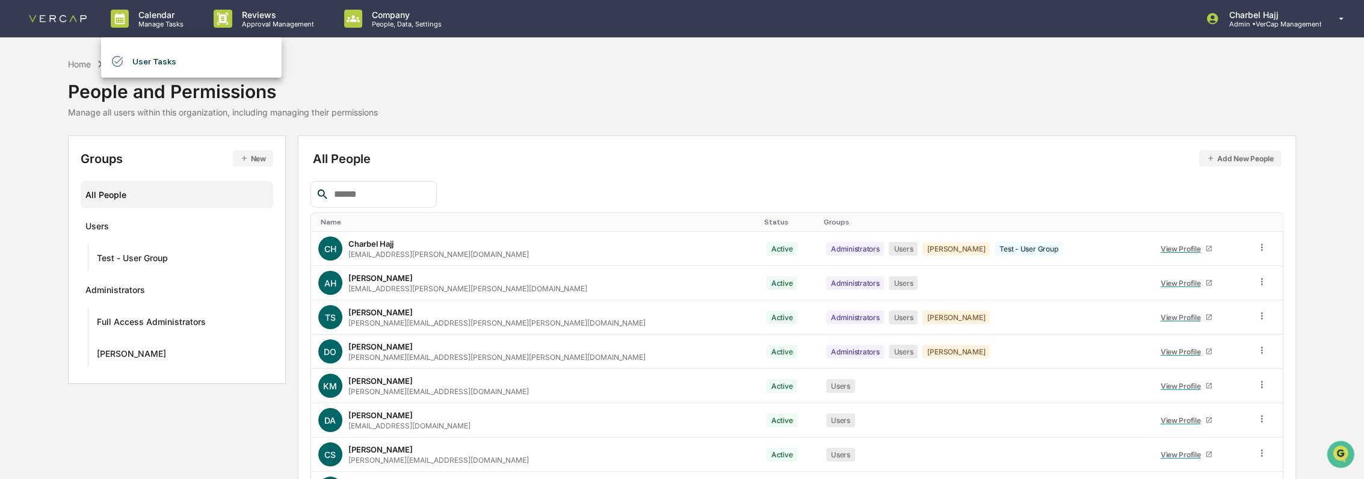
click at [69, 20] on div at bounding box center [682, 239] width 1364 height 479
click at [75, 15] on img at bounding box center [58, 18] width 58 height 7
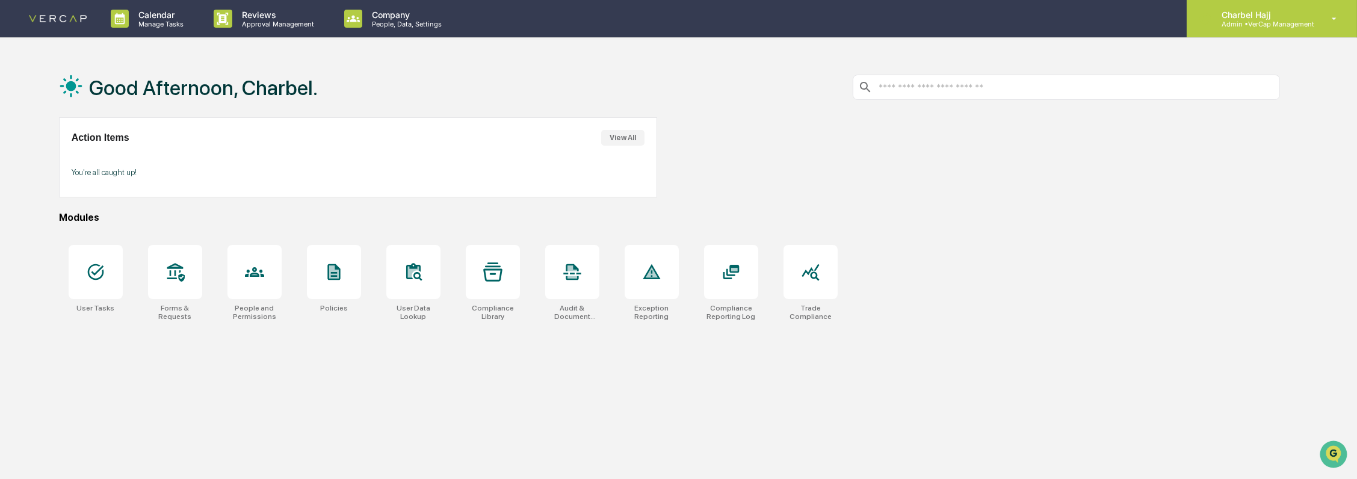
click at [1311, 19] on div "Charbel Hajj Admin • VerCap Management" at bounding box center [1263, 19] width 102 height 19
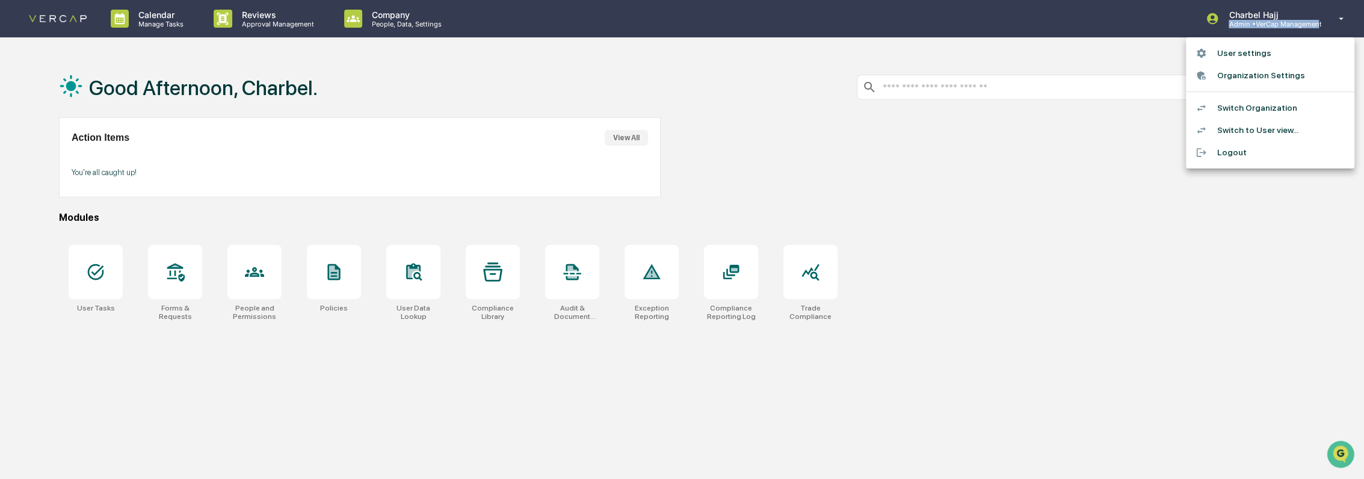
drag, startPoint x: 1311, startPoint y: 19, endPoint x: 1260, endPoint y: 125, distance: 118.4
click at [1260, 125] on li "Switch to User view..." at bounding box center [1270, 130] width 169 height 22
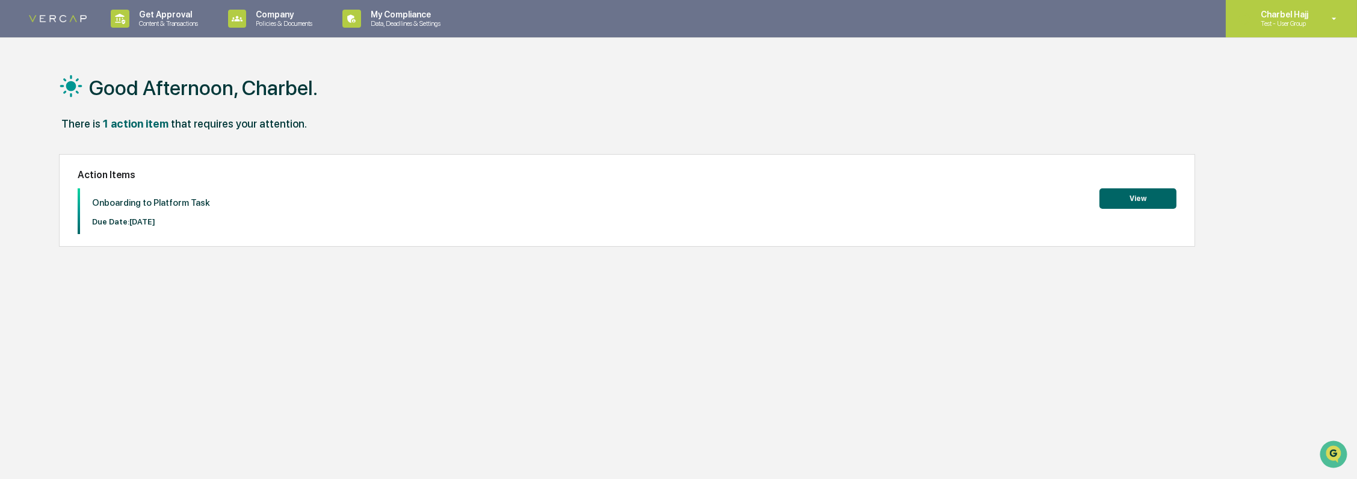
click at [1268, 5] on div "Charbel Hajj Test - User Group" at bounding box center [1291, 18] width 131 height 37
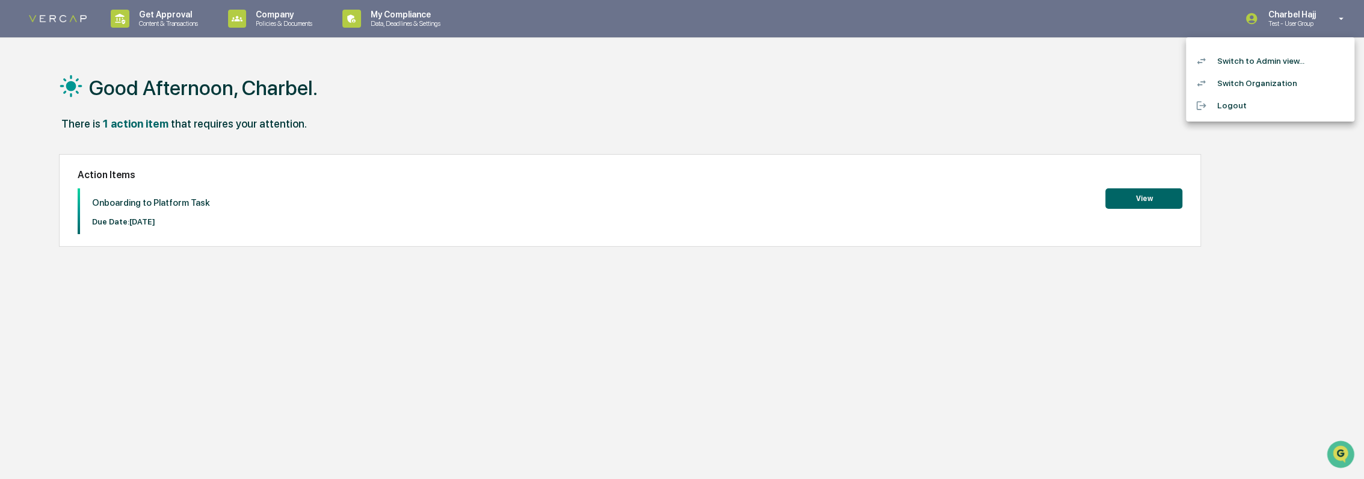
click at [1265, 68] on li "Switch to Admin view..." at bounding box center [1270, 61] width 169 height 22
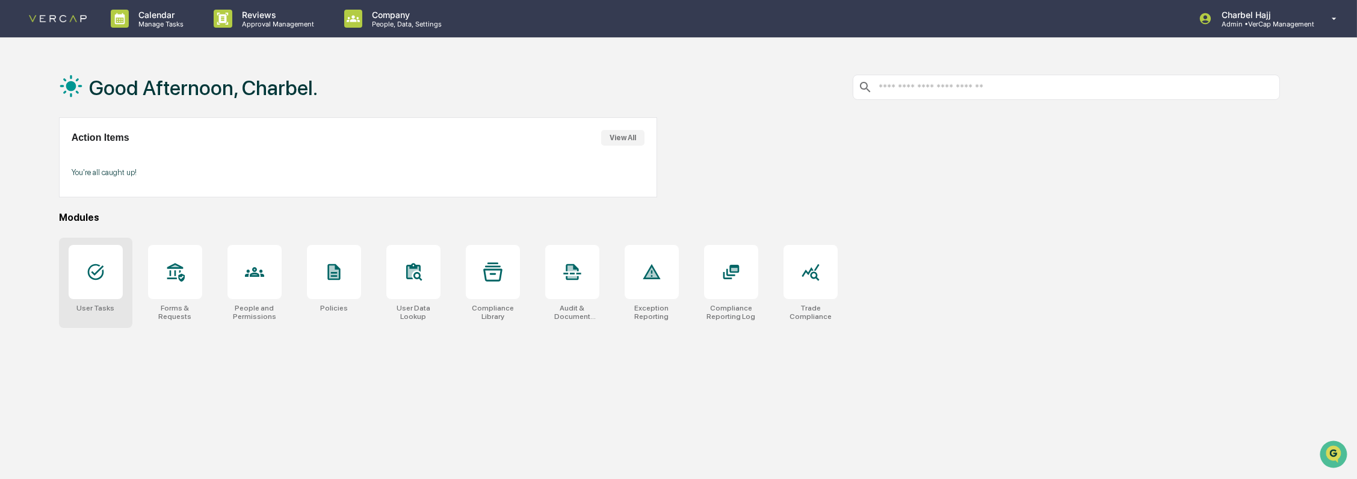
click at [114, 286] on div at bounding box center [96, 272] width 54 height 54
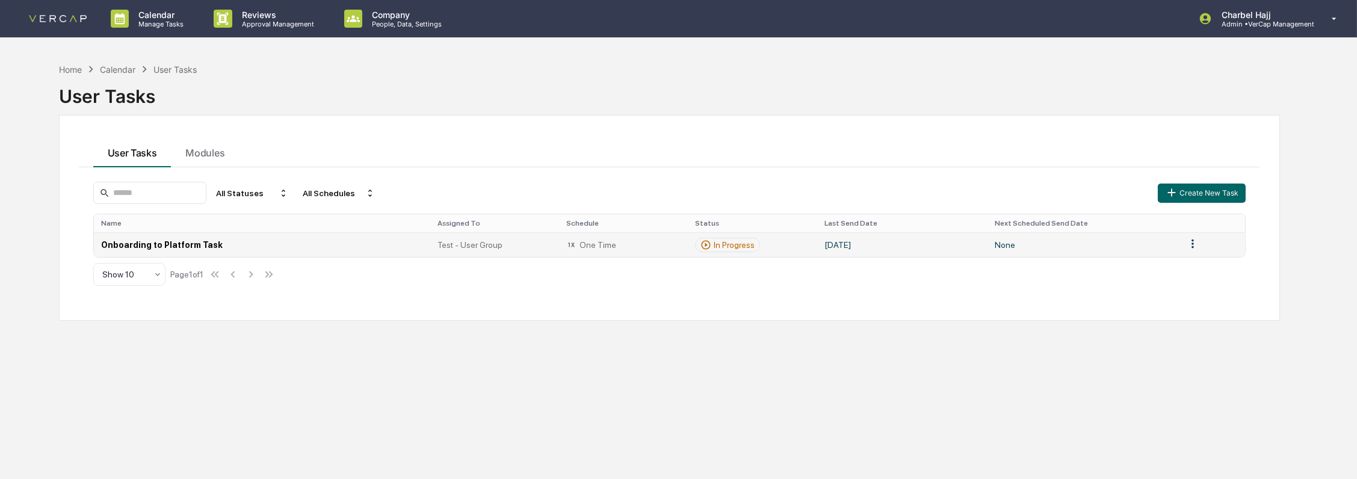
click at [1194, 241] on html "Calendar Manage Tasks Reviews Approval Management Company People, Data, Setting…" at bounding box center [678, 239] width 1357 height 479
click at [1016, 190] on html "Calendar Manage Tasks Reviews Approval Management Company People, Data, Setting…" at bounding box center [682, 239] width 1364 height 479
click at [1193, 194] on button "Create New Task" at bounding box center [1202, 193] width 88 height 19
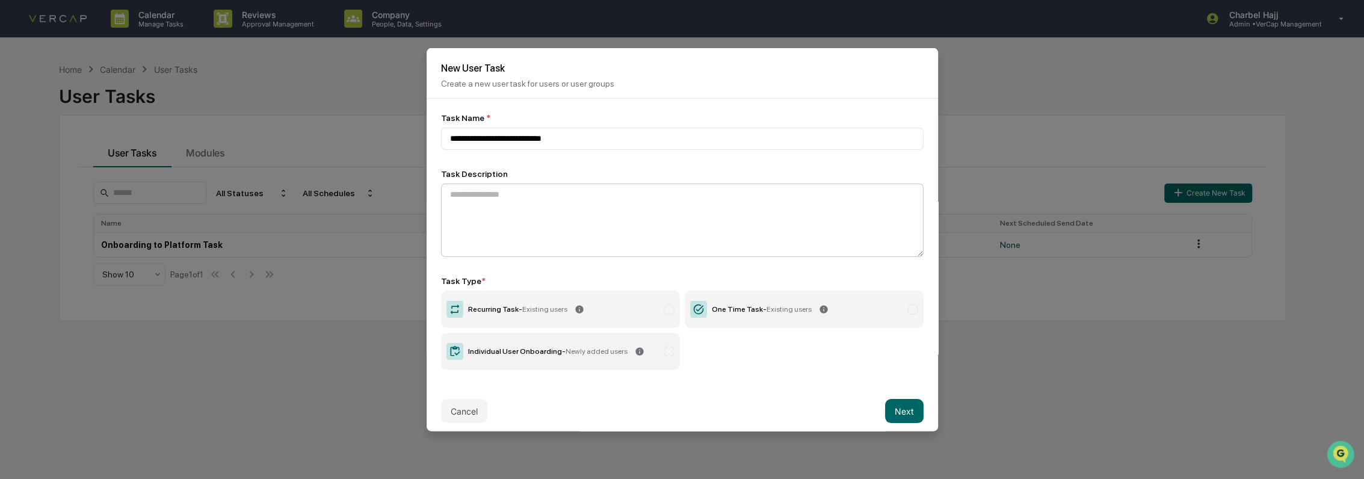
type input "**********"
click at [583, 193] on textarea at bounding box center [682, 220] width 483 height 73
type textarea "**********"
click at [725, 320] on label "One Time Task - Existing users" at bounding box center [804, 308] width 239 height 37
click at [893, 412] on button "Next" at bounding box center [904, 410] width 39 height 24
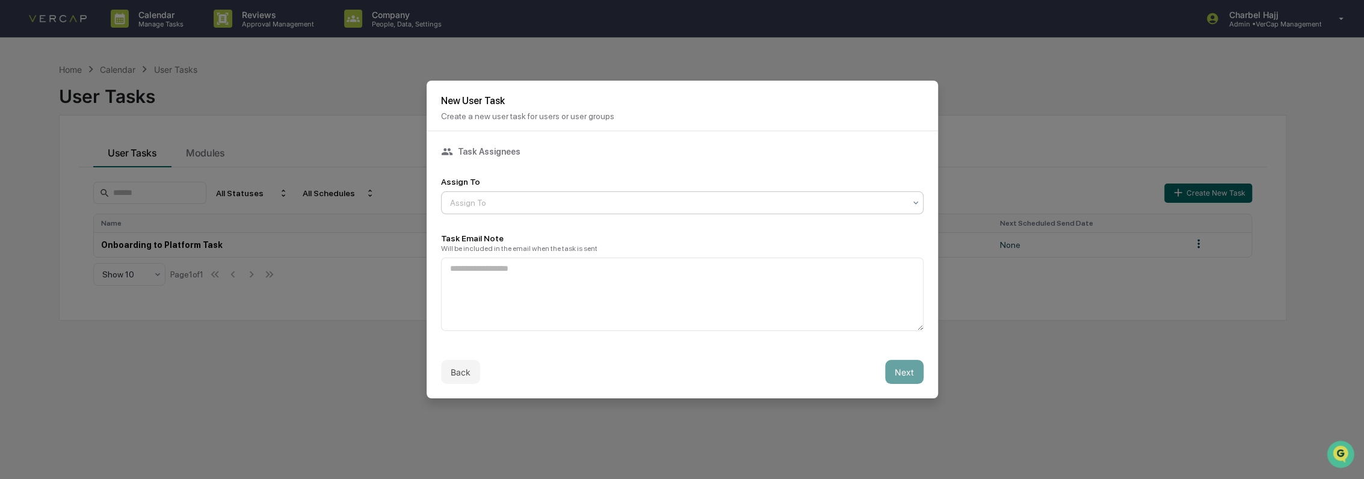
click at [534, 205] on div at bounding box center [677, 203] width 455 height 12
click at [530, 229] on div "Users" at bounding box center [678, 228] width 474 height 24
click at [581, 296] on textarea at bounding box center [682, 294] width 483 height 73
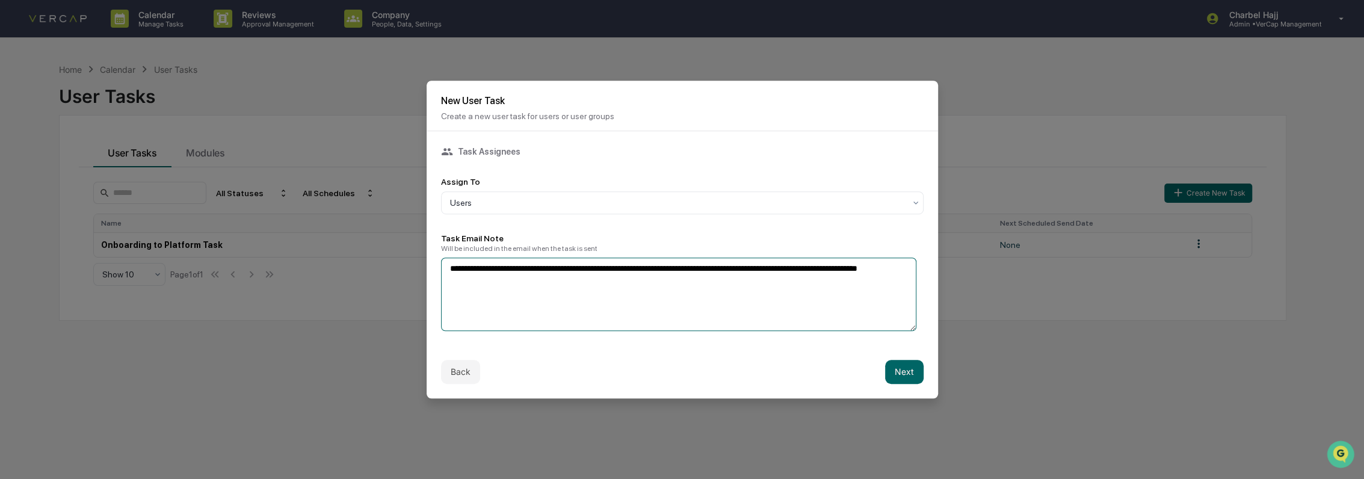
type textarea "**********"
